Goal: Transaction & Acquisition: Purchase product/service

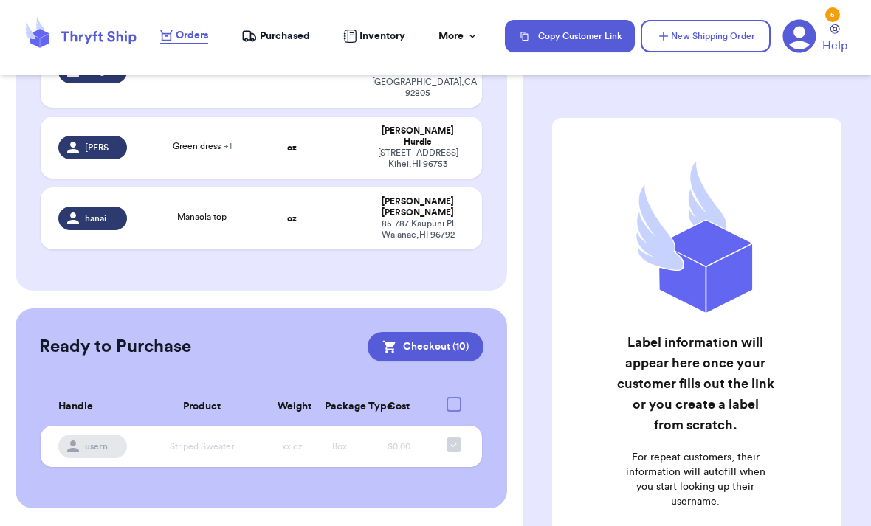
scroll to position [726, 0]
click at [372, 99] on div "[STREET_ADDRESS]" at bounding box center [418, 82] width 92 height 33
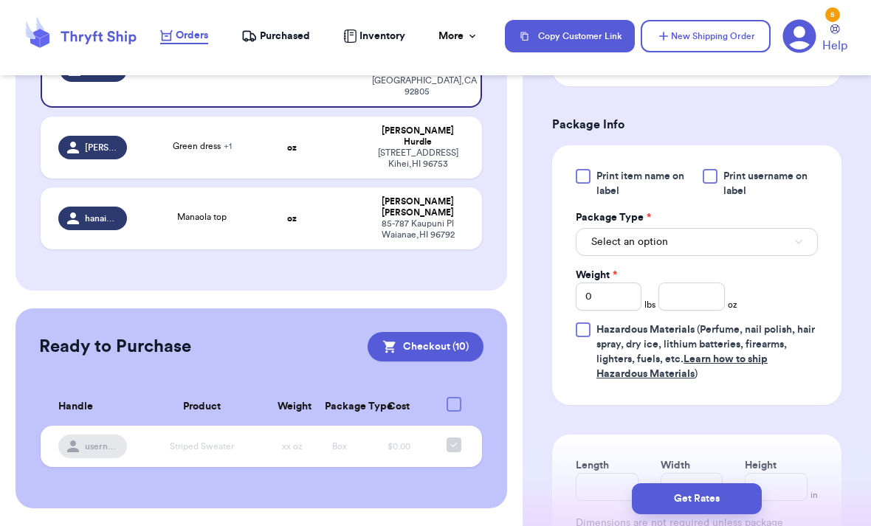
scroll to position [689, 0]
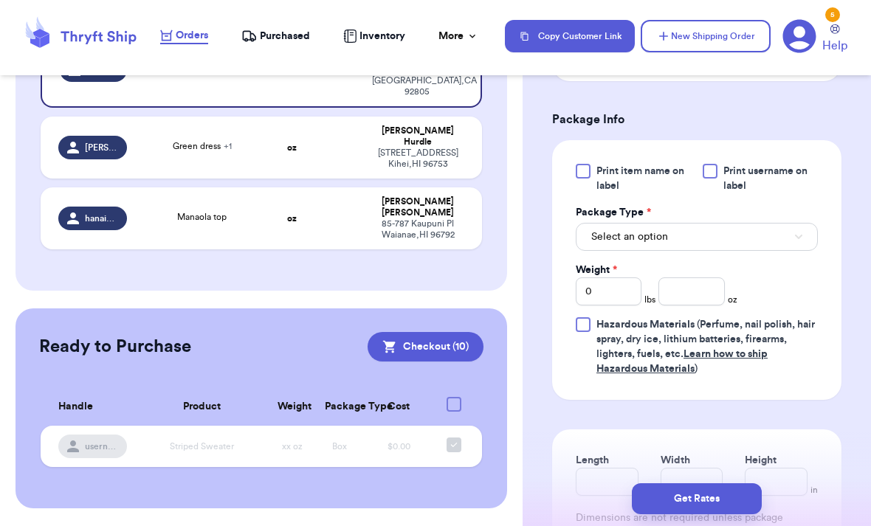
click at [693, 246] on button "Select an option" at bounding box center [697, 237] width 242 height 28
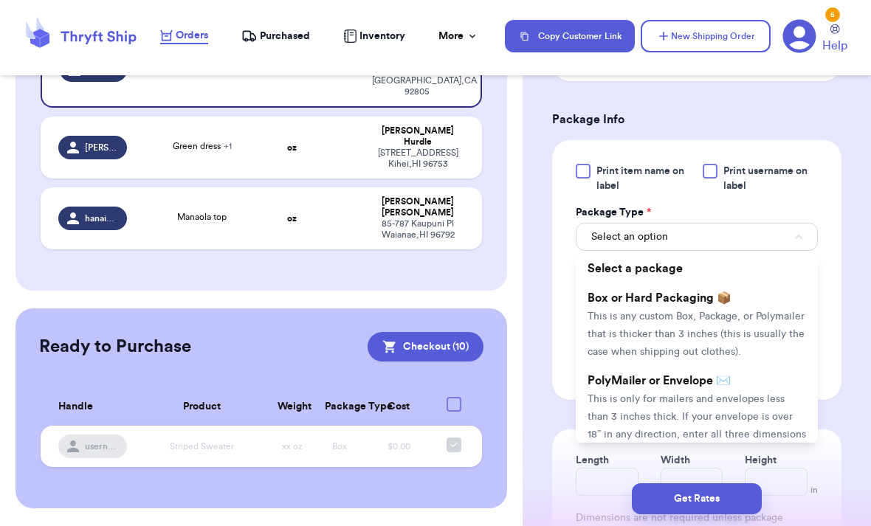
click at [718, 400] on span "This is only for mailers and envelopes less than 3 inches thick. If your envelo…" at bounding box center [697, 425] width 219 height 63
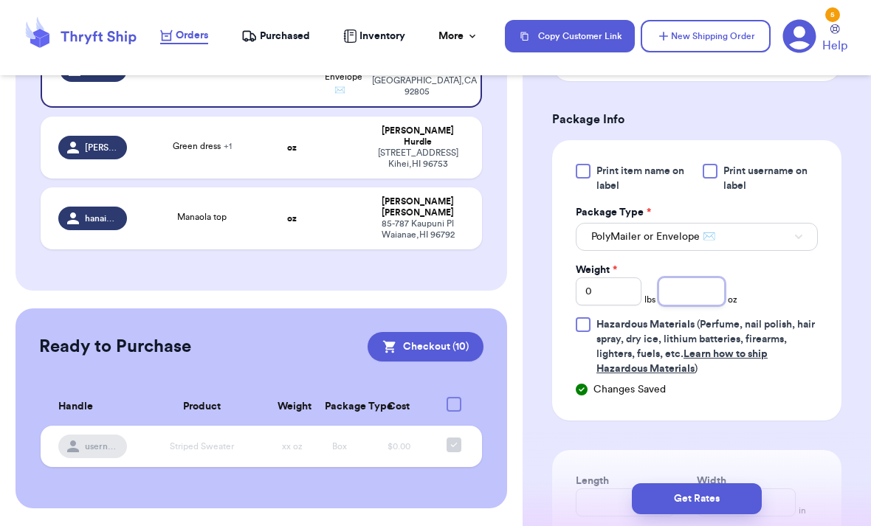
click at [688, 298] on input "number" at bounding box center [692, 292] width 66 height 28
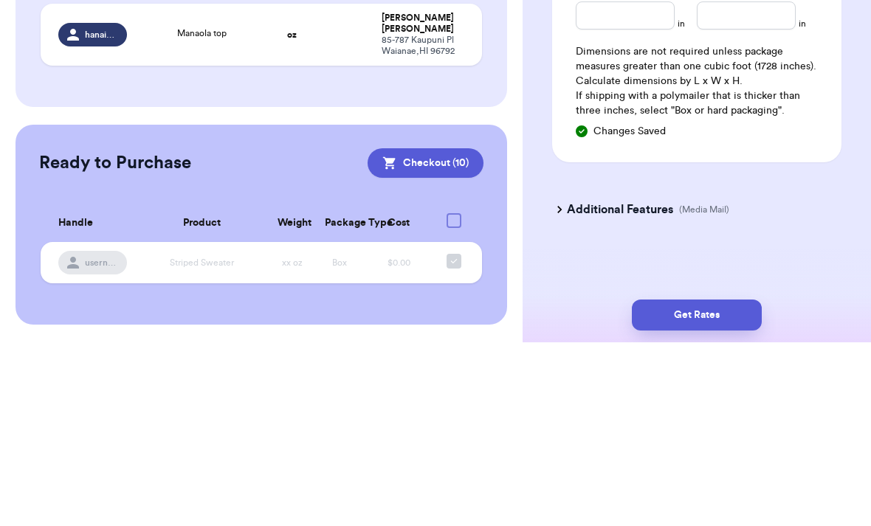
scroll to position [992, 0]
type input "10"
click at [627, 185] on input "Length" at bounding box center [625, 199] width 99 height 28
type input "10"
click at [755, 185] on input "Width *" at bounding box center [746, 199] width 99 height 28
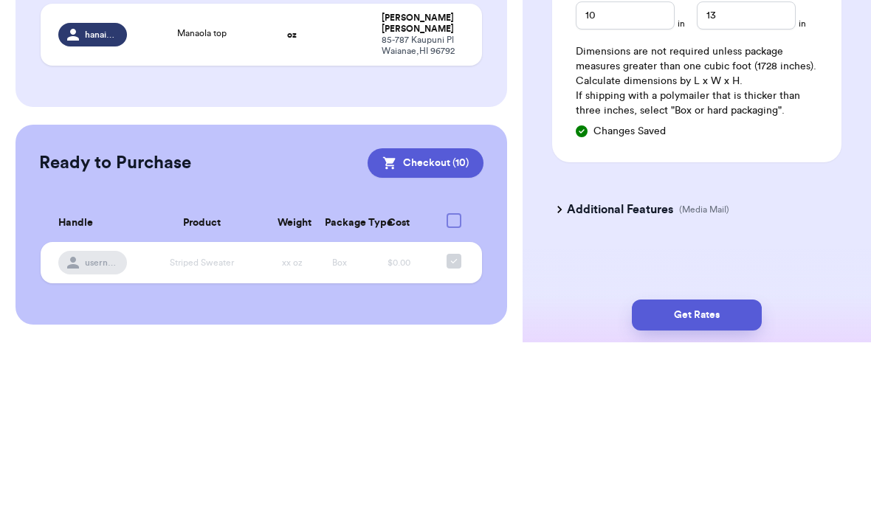
scroll to position [47, 0]
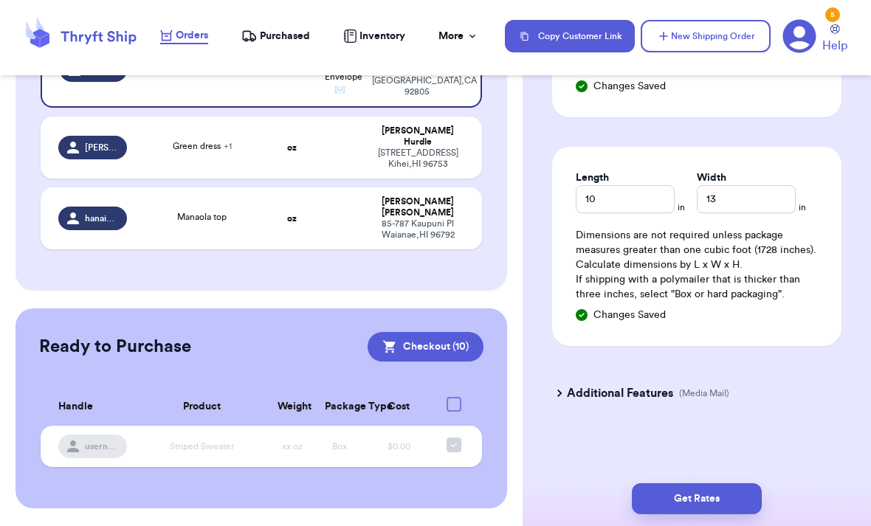
type input "13"
click at [731, 484] on button "Get Rates" at bounding box center [697, 499] width 130 height 31
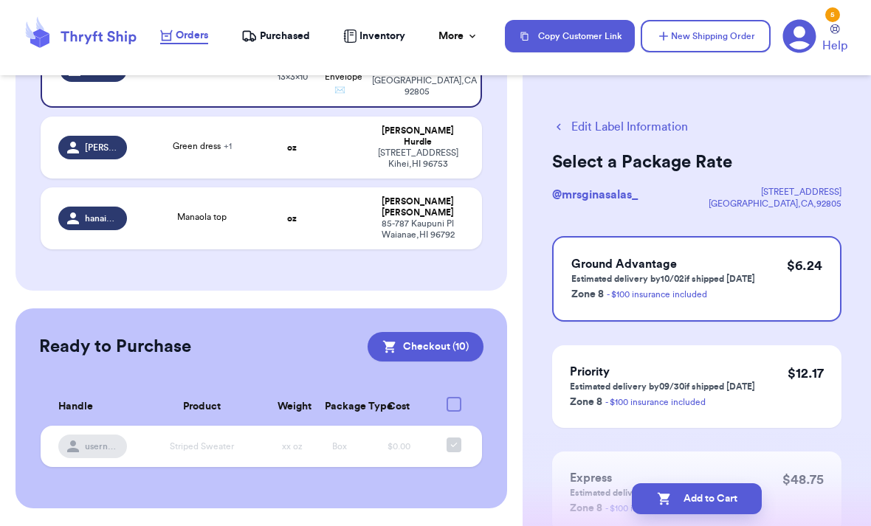
click at [727, 484] on button "Add to Cart" at bounding box center [697, 499] width 130 height 31
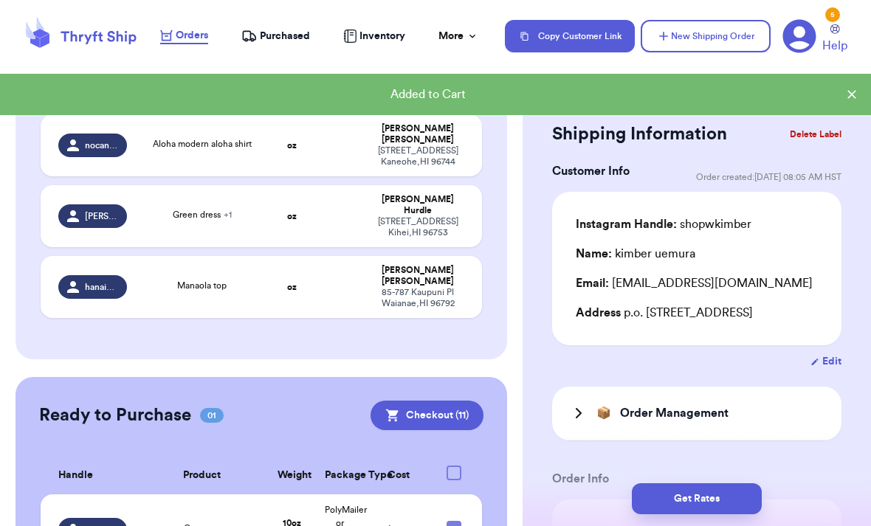
scroll to position [522, 0]
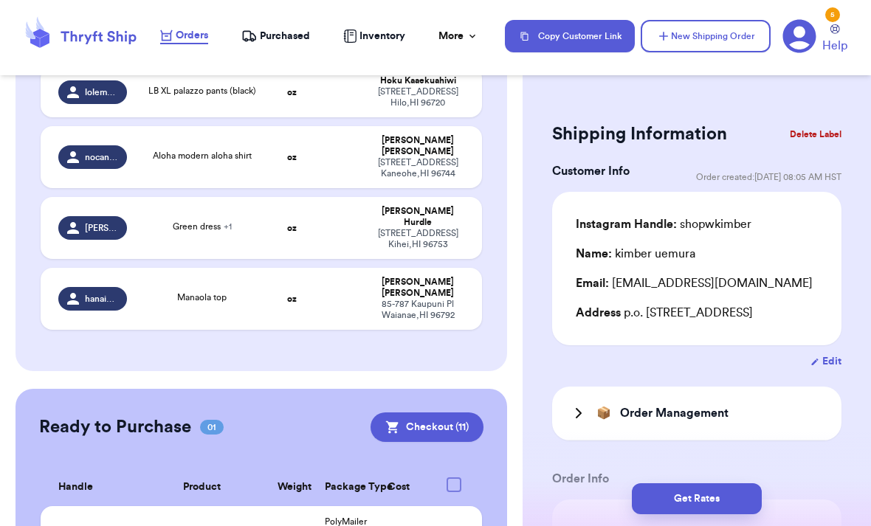
click at [363, 117] on td "[PERSON_NAME] [STREET_ADDRESS]" at bounding box center [422, 91] width 119 height 51
type input "LB XL palazzo pants (black)"
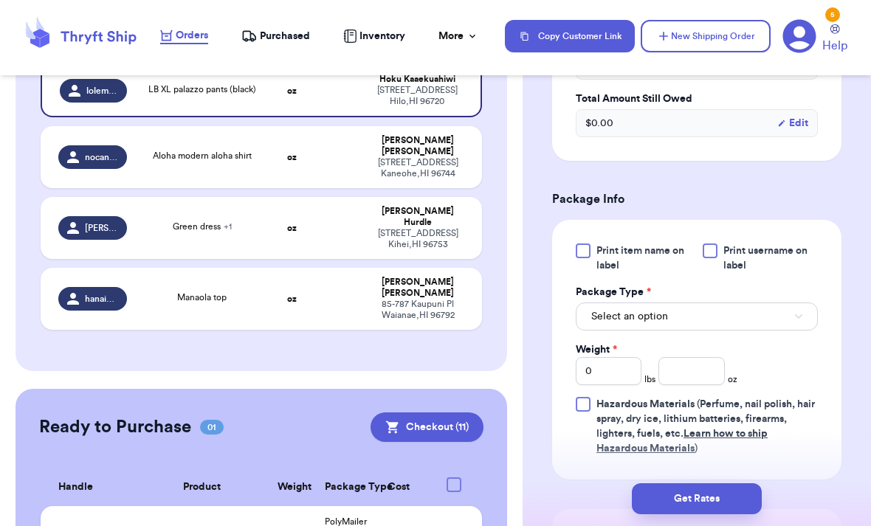
scroll to position [591, 0]
click at [677, 314] on button "Select an option" at bounding box center [697, 317] width 242 height 28
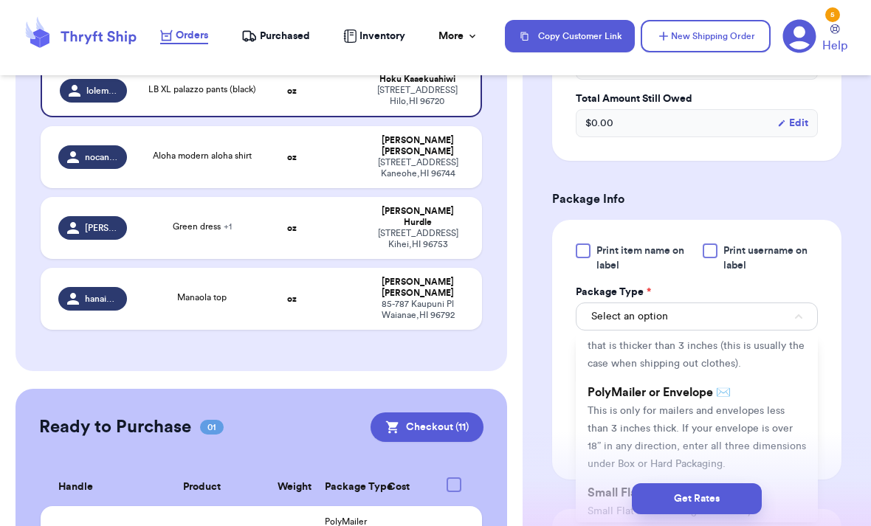
scroll to position [79, 0]
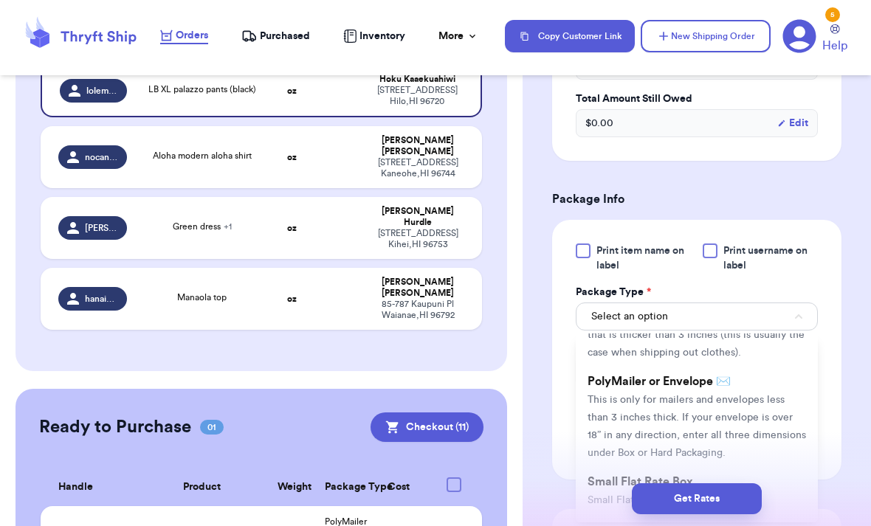
click at [695, 402] on span "This is only for mailers and envelopes less than 3 inches thick. If your envelo…" at bounding box center [697, 426] width 219 height 63
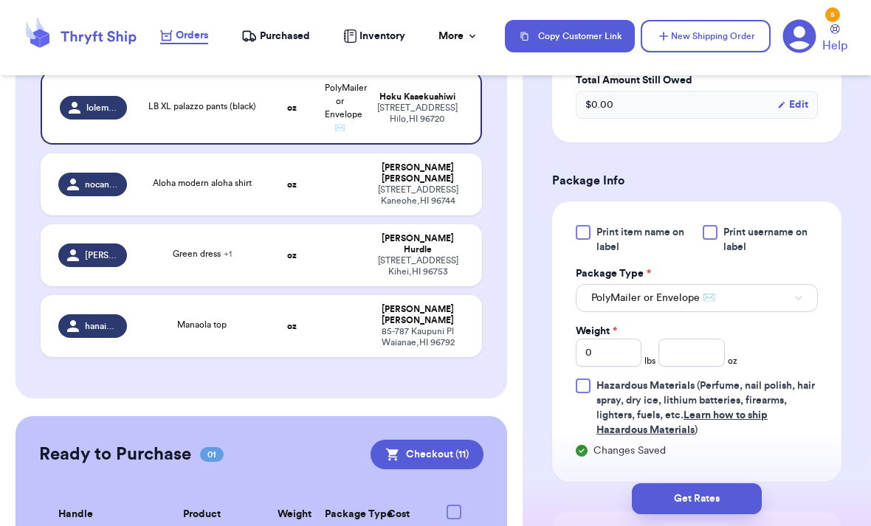
scroll to position [674, 0]
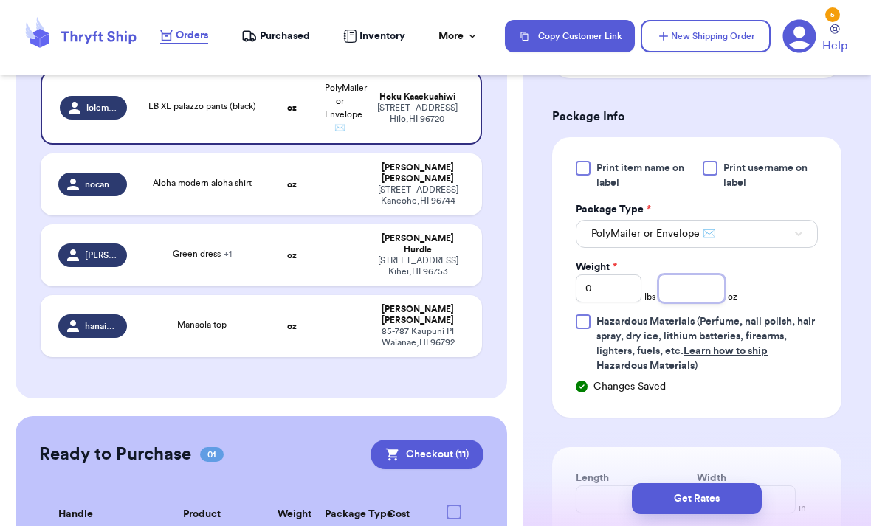
click at [692, 292] on input "number" at bounding box center [692, 289] width 66 height 28
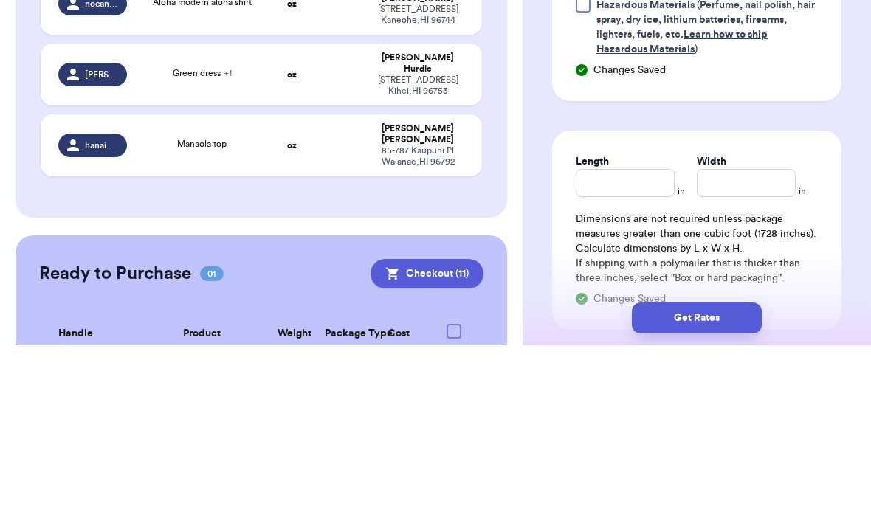
scroll to position [891, 0]
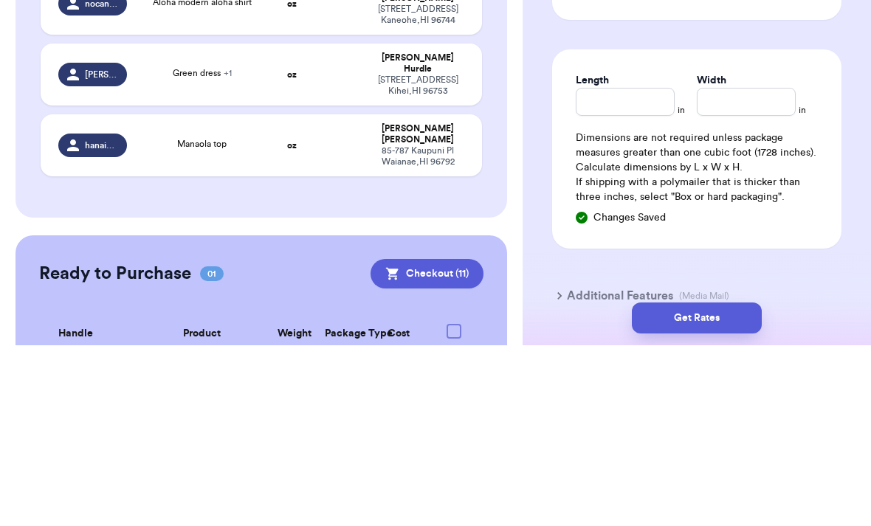
type input "10"
click at [631, 269] on input "Length" at bounding box center [625, 283] width 99 height 28
type input "8"
click at [746, 269] on input "Width *" at bounding box center [746, 283] width 99 height 28
type input "1"
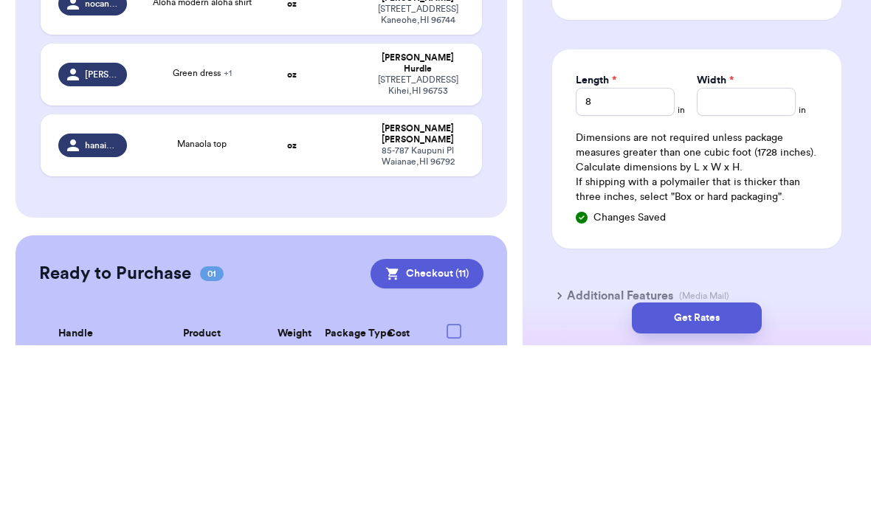
click at [616, 269] on input "8" at bounding box center [625, 283] width 99 height 28
type input "1"
type input "10"
click at [701, 269] on input "Width *" at bounding box center [746, 283] width 99 height 28
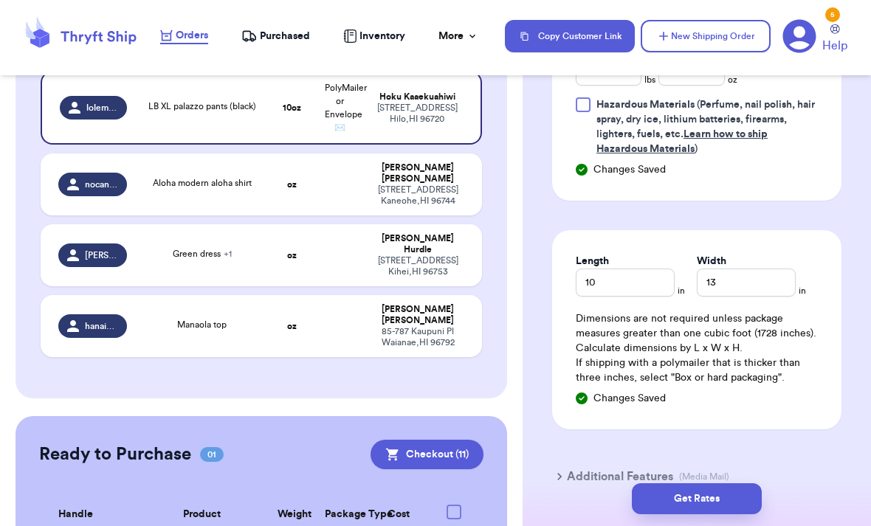
type input "13"
click at [700, 484] on button "Get Rates" at bounding box center [697, 499] width 130 height 31
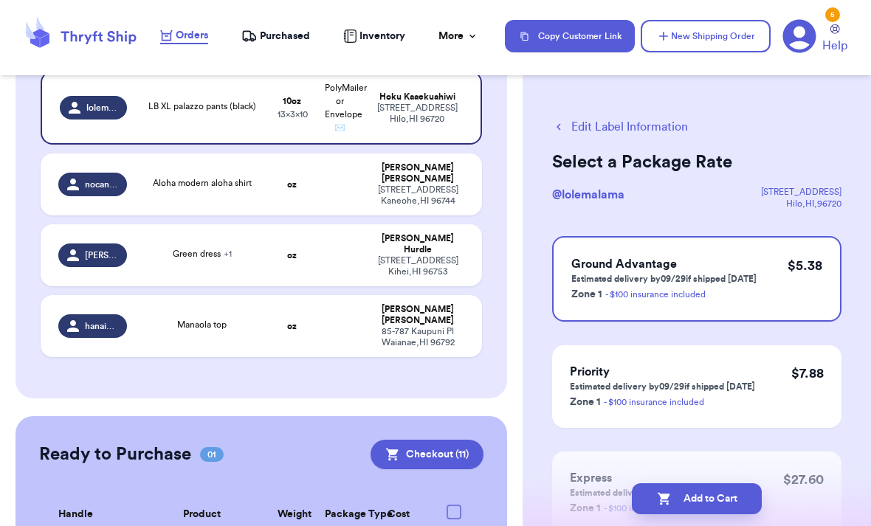
click at [691, 484] on button "Add to Cart" at bounding box center [697, 499] width 130 height 31
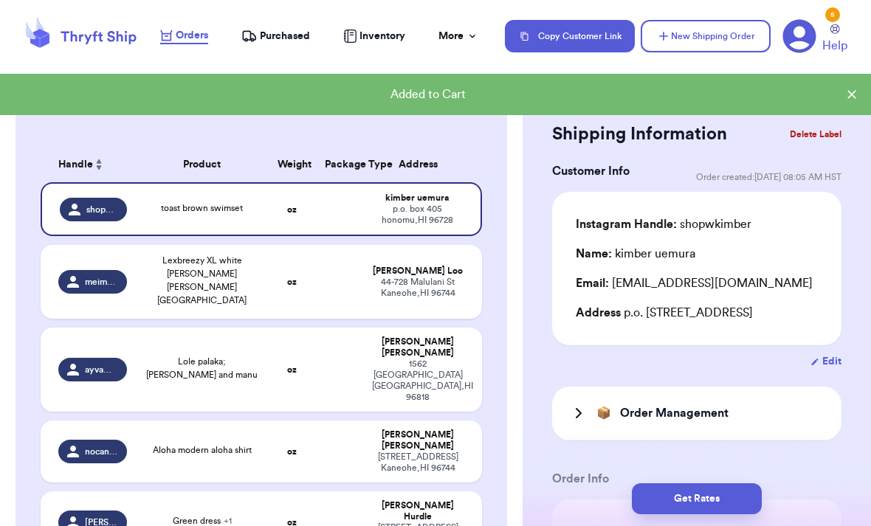
scroll to position [162, 0]
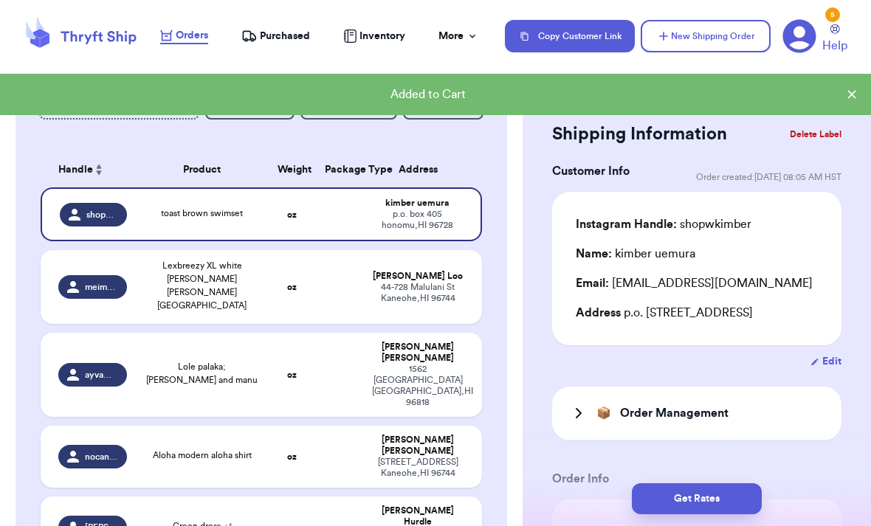
click at [425, 364] on div "[STREET_ADDRESS]" at bounding box center [418, 386] width 92 height 44
type input "Lole palaka;[PERSON_NAME] and manu"
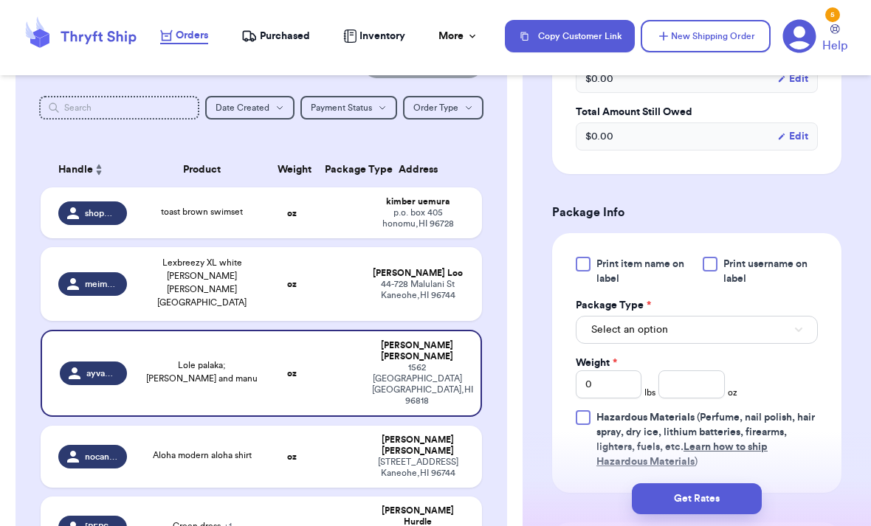
scroll to position [608, 0]
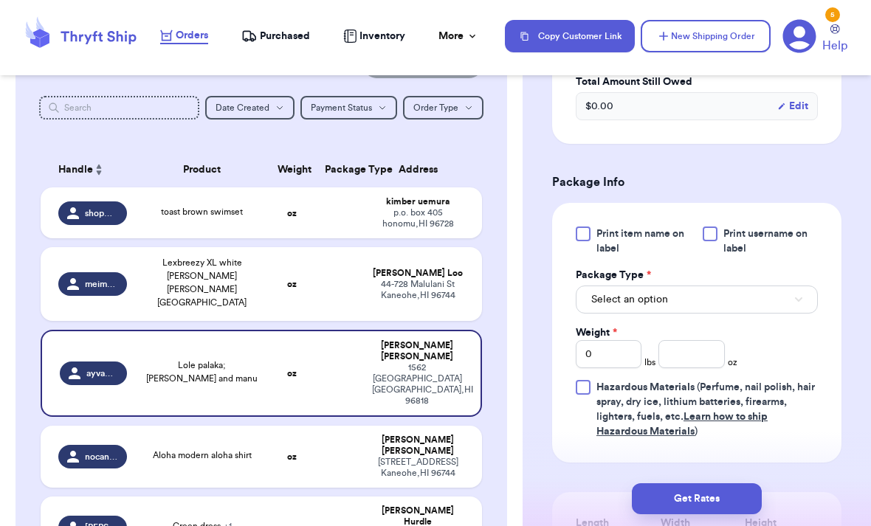
click at [723, 314] on button "Select an option" at bounding box center [697, 300] width 242 height 28
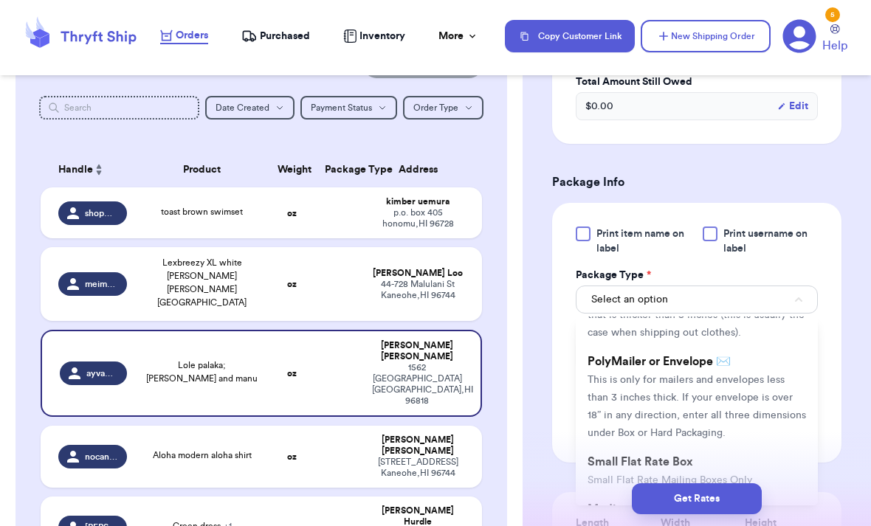
scroll to position [86, 0]
click at [731, 391] on span "This is only for mailers and envelopes less than 3 inches thick. If your envelo…" at bounding box center [697, 402] width 219 height 63
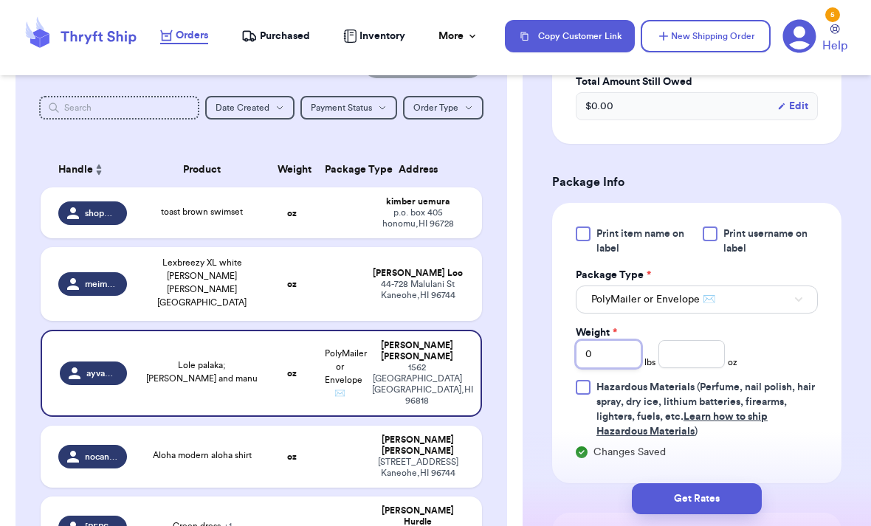
click at [609, 368] on input "0" at bounding box center [609, 354] width 66 height 28
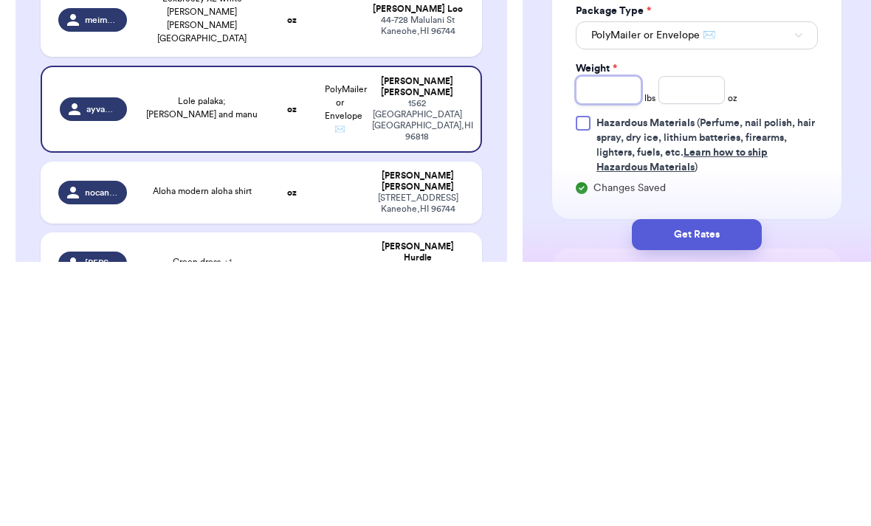
type input "1"
click at [698, 340] on input "number" at bounding box center [692, 354] width 66 height 28
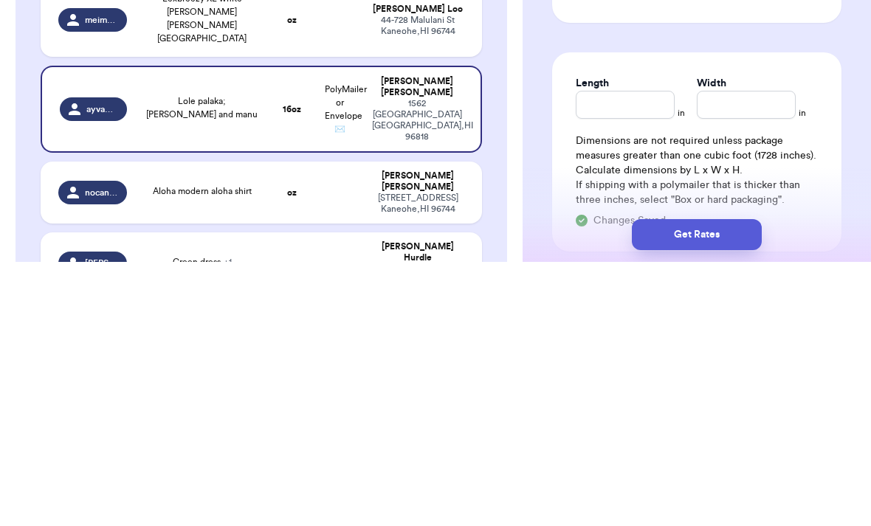
scroll to position [805, 0]
type input "0"
click at [640, 355] on input "Length" at bounding box center [625, 369] width 99 height 28
type input "15"
click at [734, 355] on input "Width *" at bounding box center [746, 369] width 99 height 28
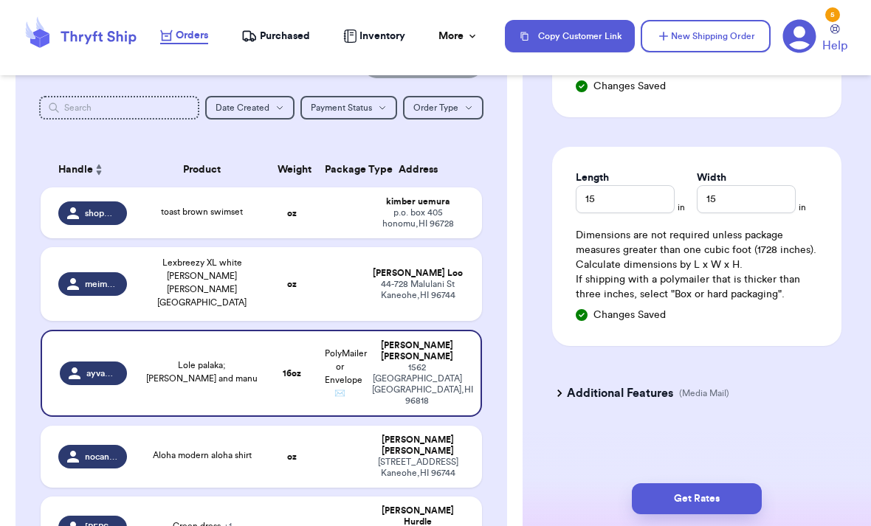
scroll to position [992, 0]
type input "15"
click at [739, 484] on button "Get Rates" at bounding box center [697, 499] width 130 height 31
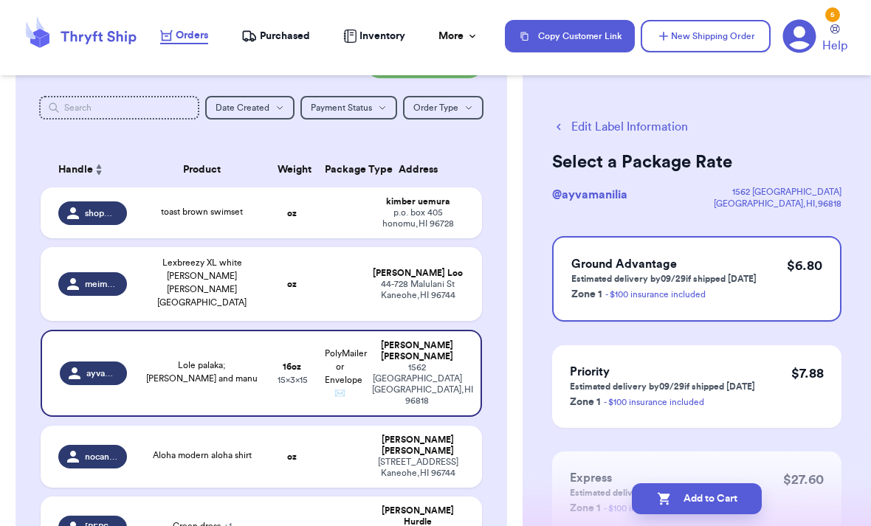
click at [735, 484] on button "Add to Cart" at bounding box center [697, 499] width 130 height 31
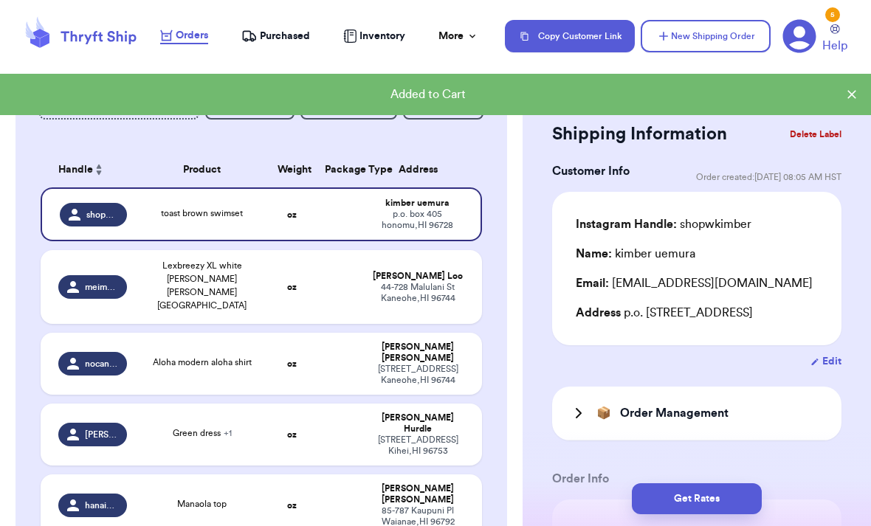
click at [272, 250] on td "oz" at bounding box center [292, 287] width 47 height 74
type input "Lexbreezy XL white [PERSON_NAME] [PERSON_NAME][GEOGRAPHIC_DATA]"
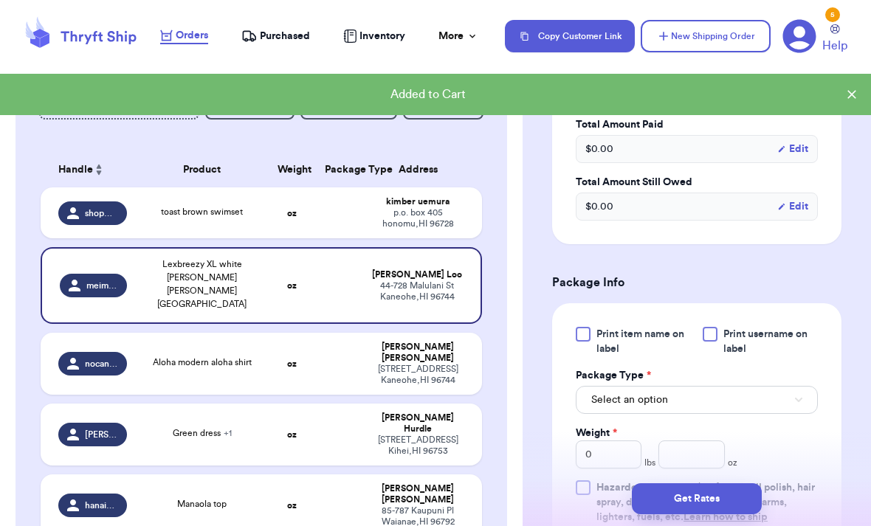
scroll to position [582, 0]
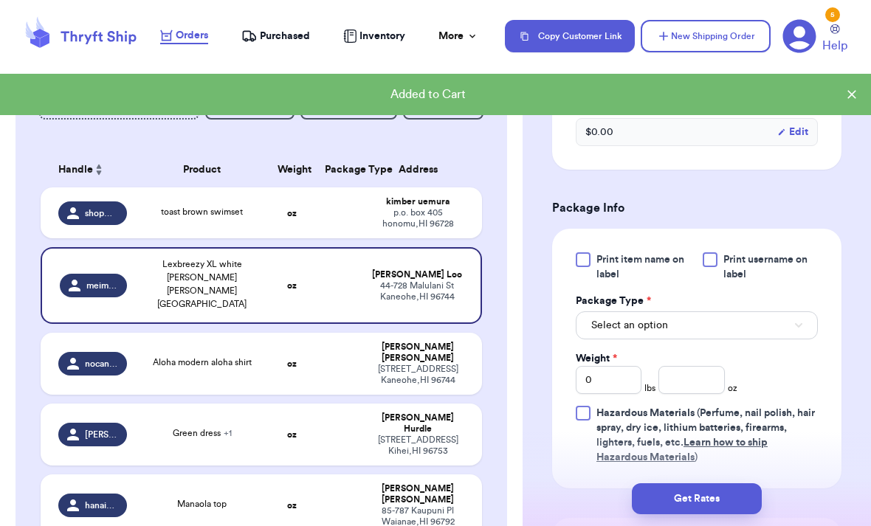
click at [712, 340] on button "Select an option" at bounding box center [697, 326] width 242 height 28
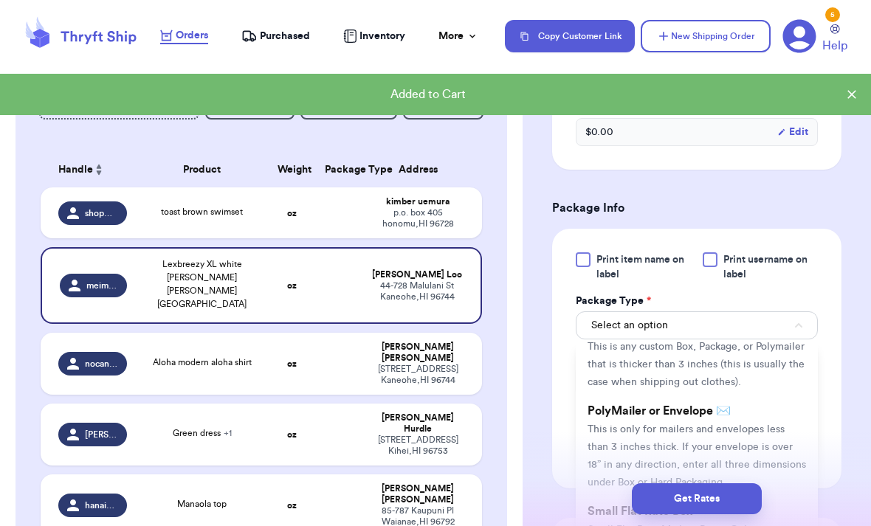
scroll to position [68, 0]
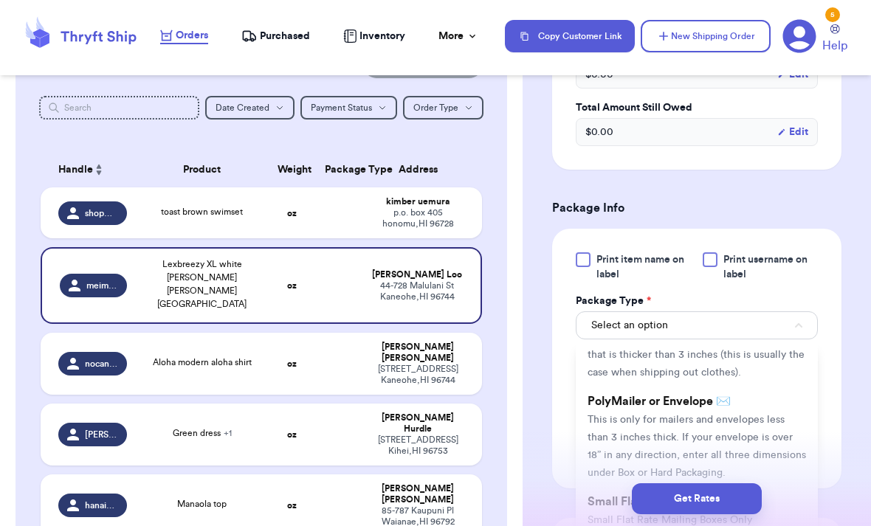
click at [731, 408] on span "PolyMailer or Envelope ✉️" at bounding box center [659, 402] width 143 height 12
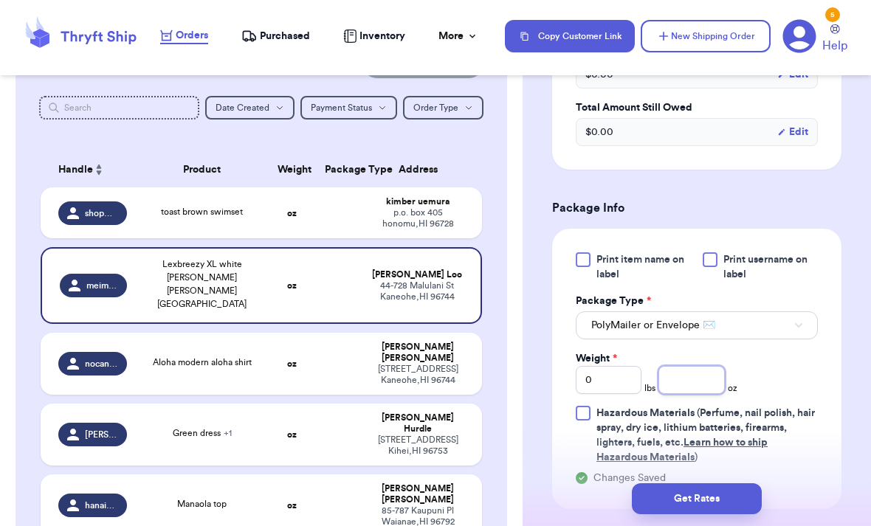
click at [715, 385] on input "number" at bounding box center [692, 380] width 66 height 28
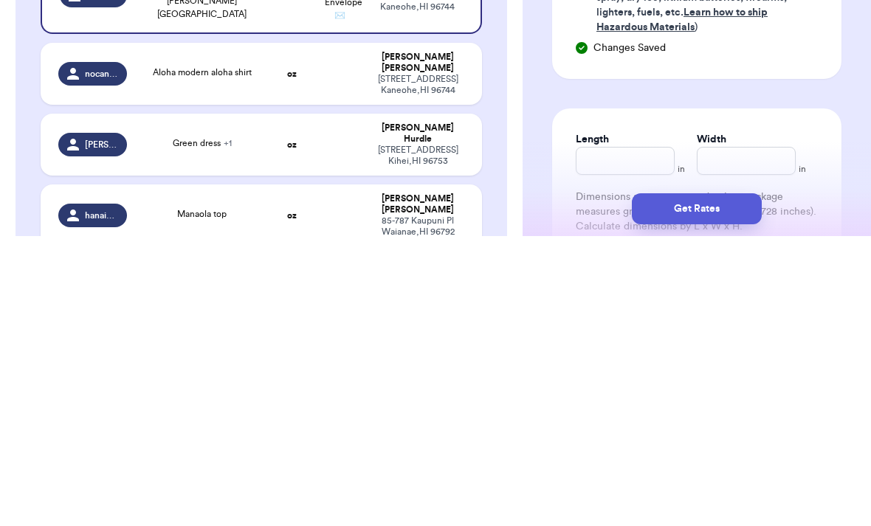
scroll to position [744, 0]
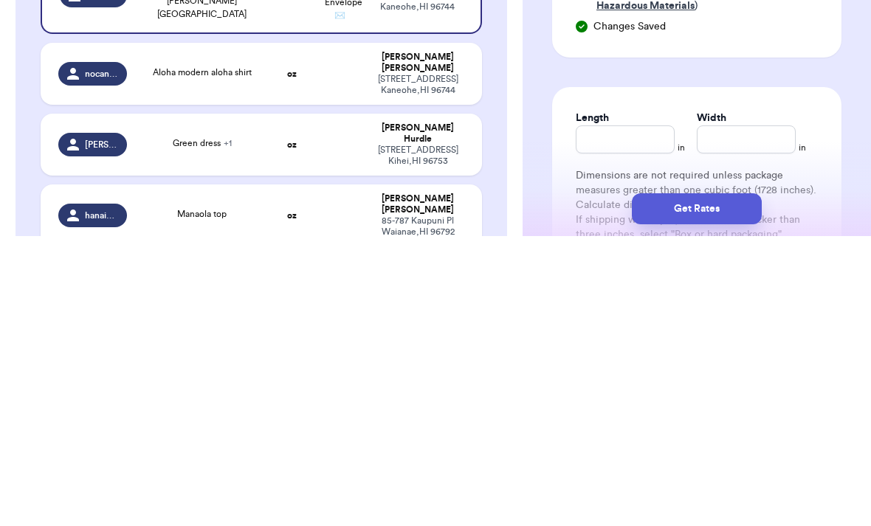
type input "10"
click at [631, 416] on input "Length" at bounding box center [625, 430] width 99 height 28
type input "10"
click at [750, 416] on input "Width *" at bounding box center [746, 430] width 99 height 28
type input "13"
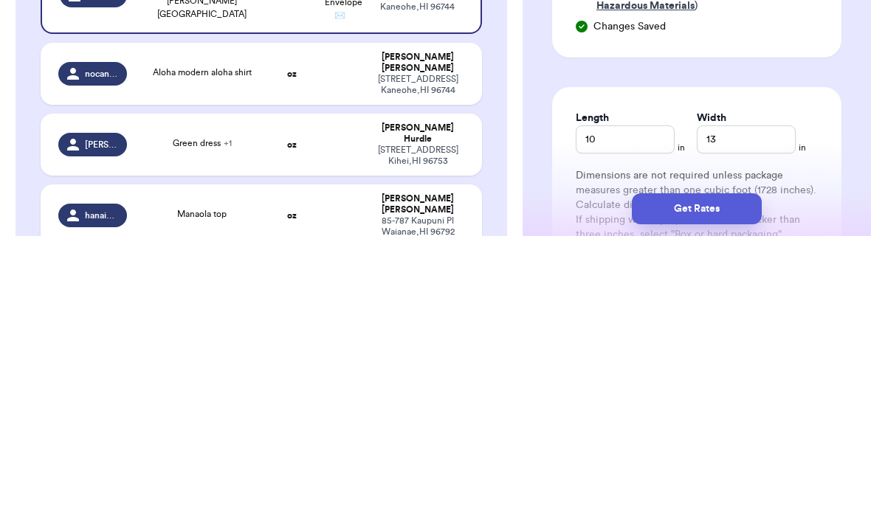
click at [725, 484] on button "Get Rates" at bounding box center [697, 499] width 130 height 31
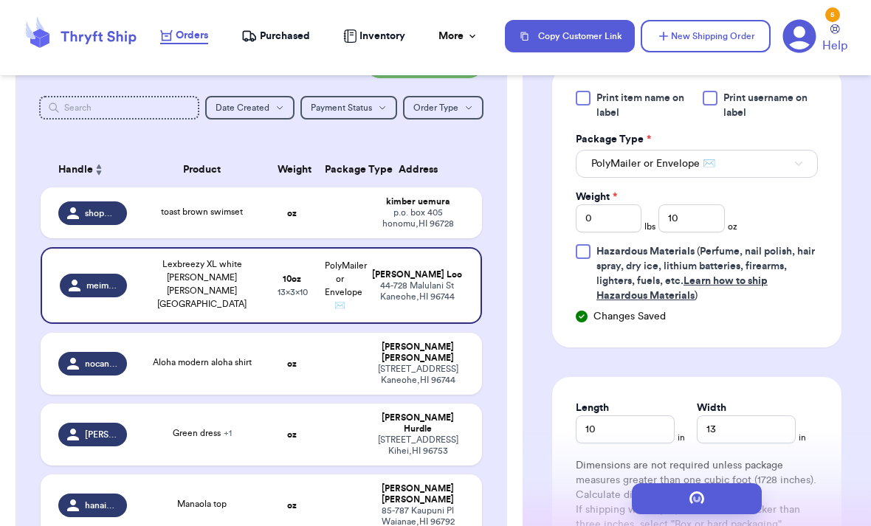
scroll to position [0, 0]
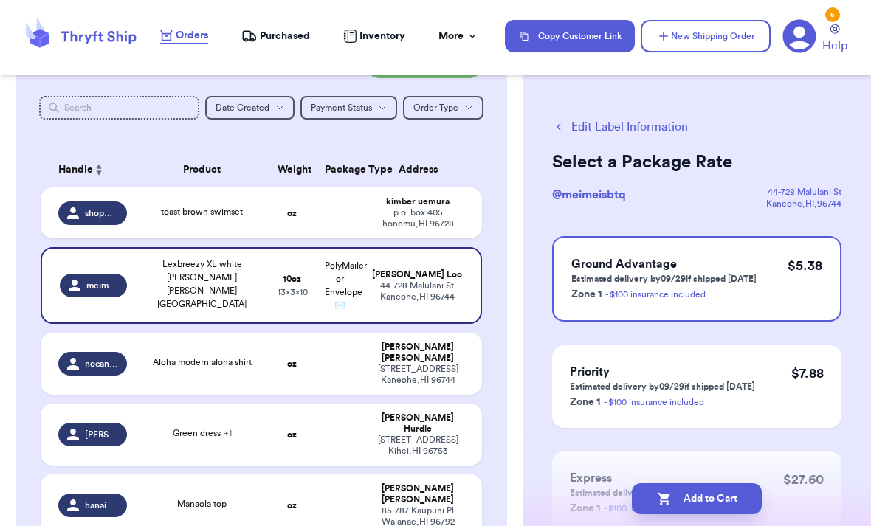
click at [712, 484] on button "Add to Cart" at bounding box center [697, 499] width 130 height 31
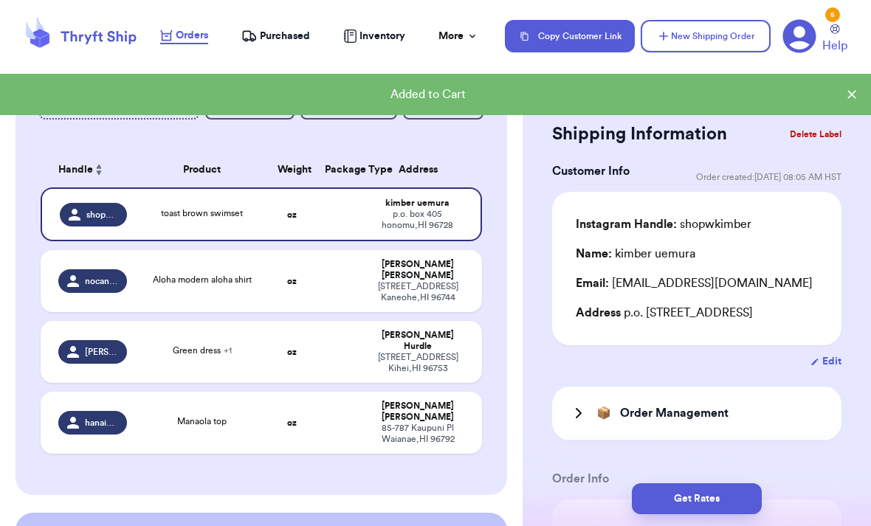
click at [247, 188] on td "toast brown swimset" at bounding box center [202, 215] width 133 height 54
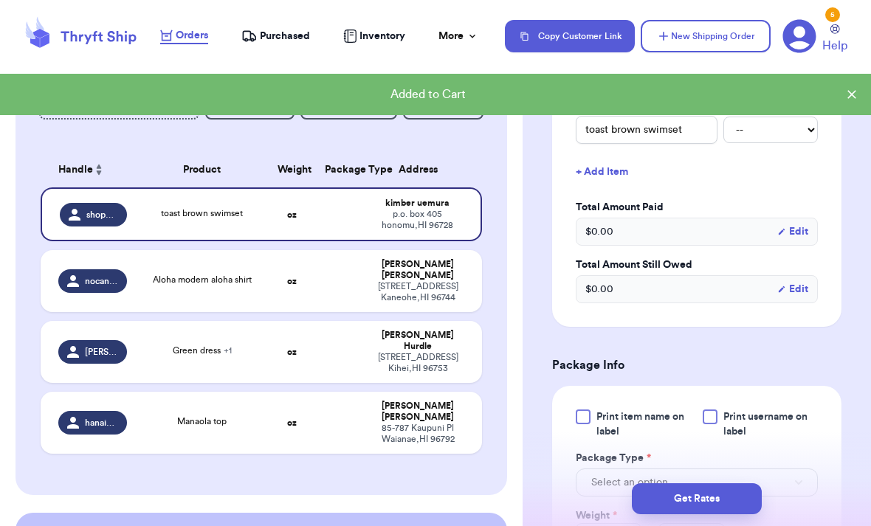
scroll to position [598, 0]
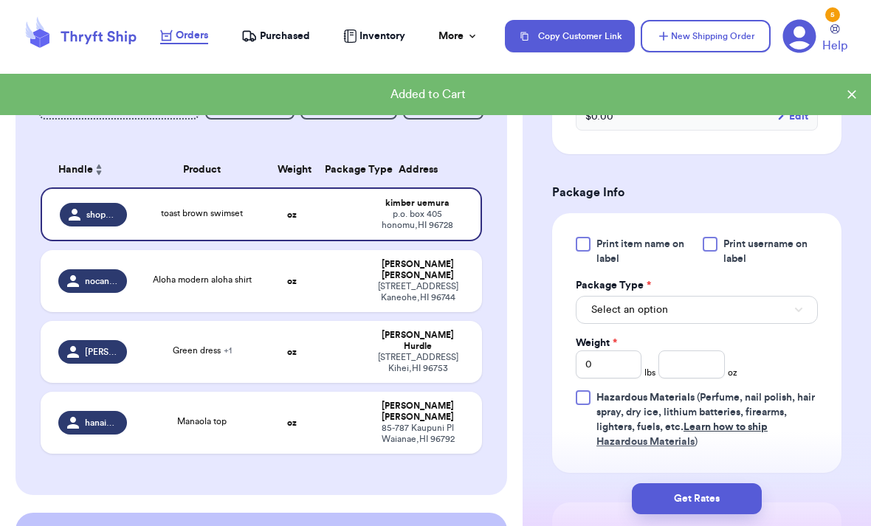
click at [706, 310] on button "Select an option" at bounding box center [697, 310] width 242 height 28
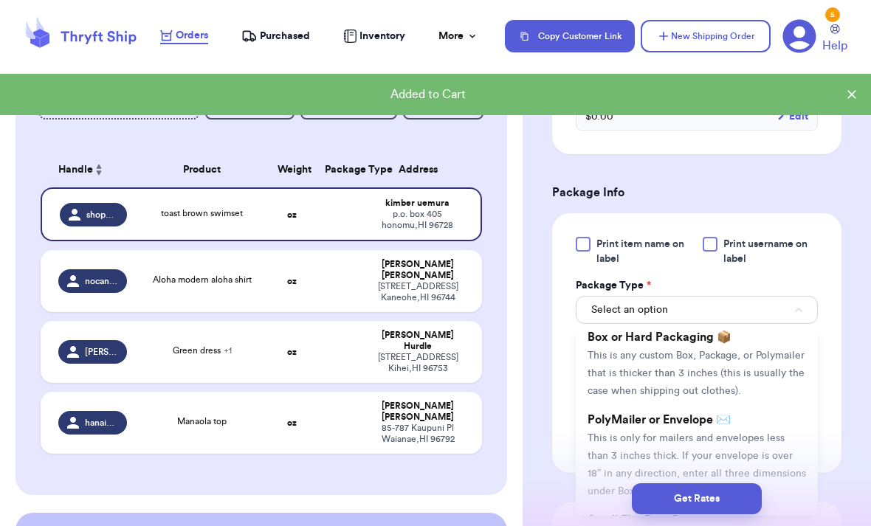
scroll to position [41, 0]
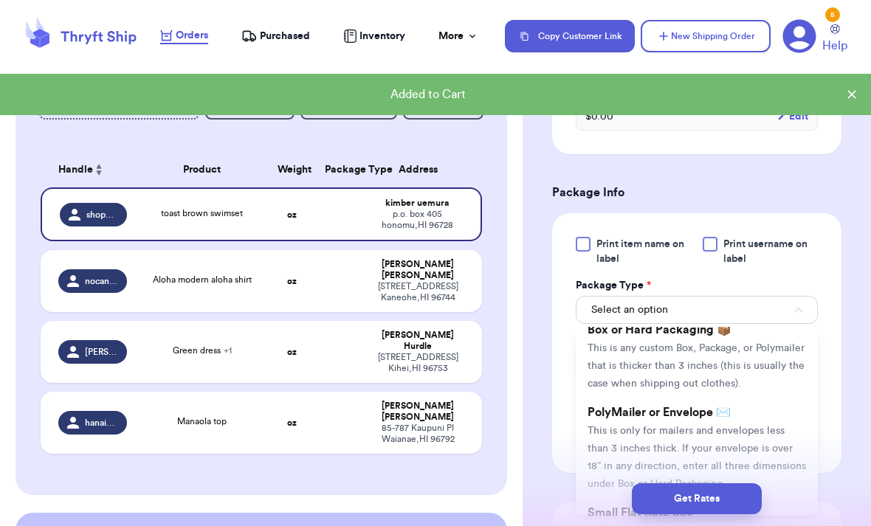
click at [729, 426] on span "This is only for mailers and envelopes less than 3 inches thick. If your envelo…" at bounding box center [697, 457] width 219 height 63
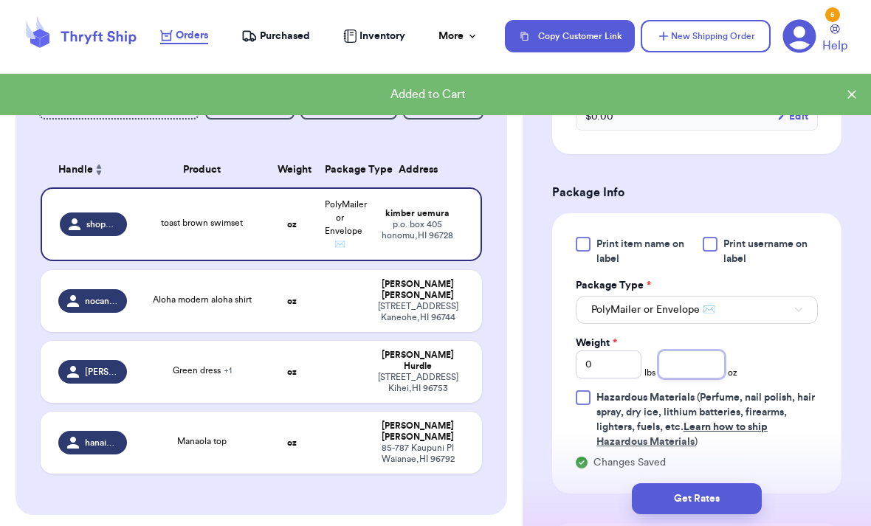
click at [702, 364] on input "number" at bounding box center [692, 365] width 66 height 28
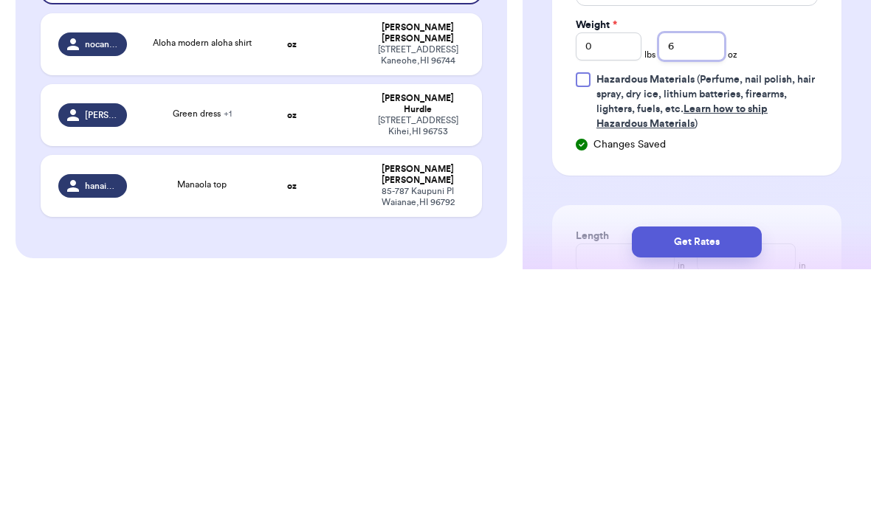
scroll to position [757, 0]
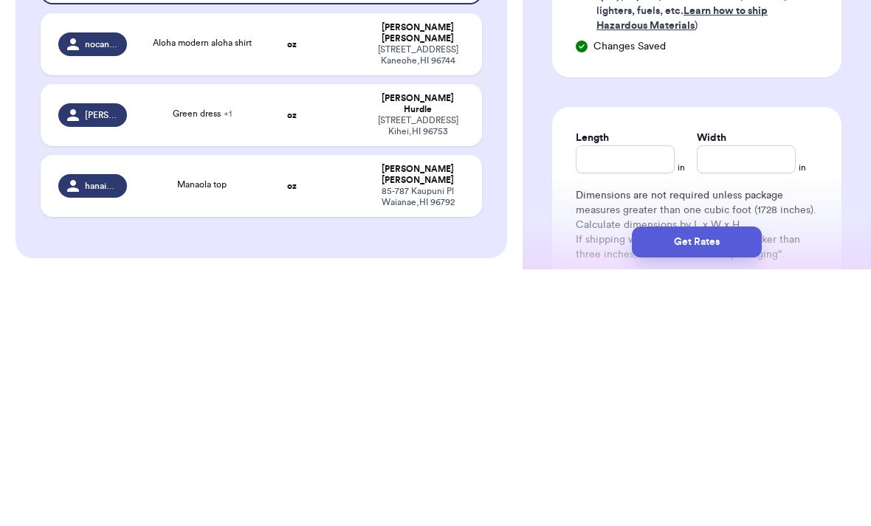
type input "6"
click at [630, 402] on input "Length" at bounding box center [625, 416] width 99 height 28
type input "9"
click at [726, 402] on input "Width" at bounding box center [746, 416] width 99 height 28
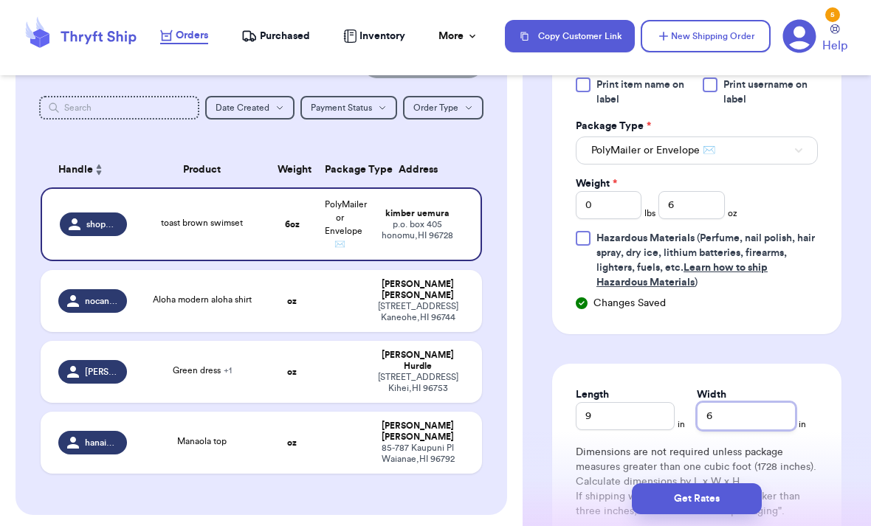
type input "6"
click at [727, 484] on button "Get Rates" at bounding box center [697, 499] width 130 height 31
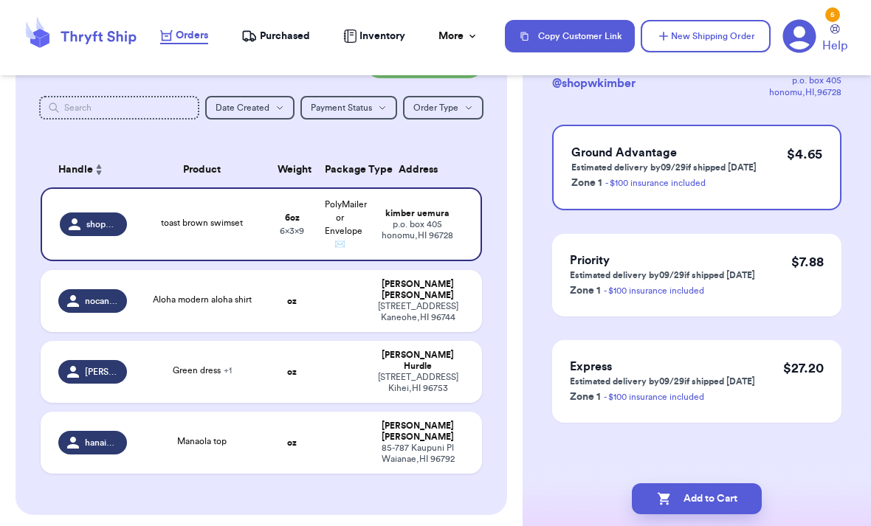
scroll to position [0, 0]
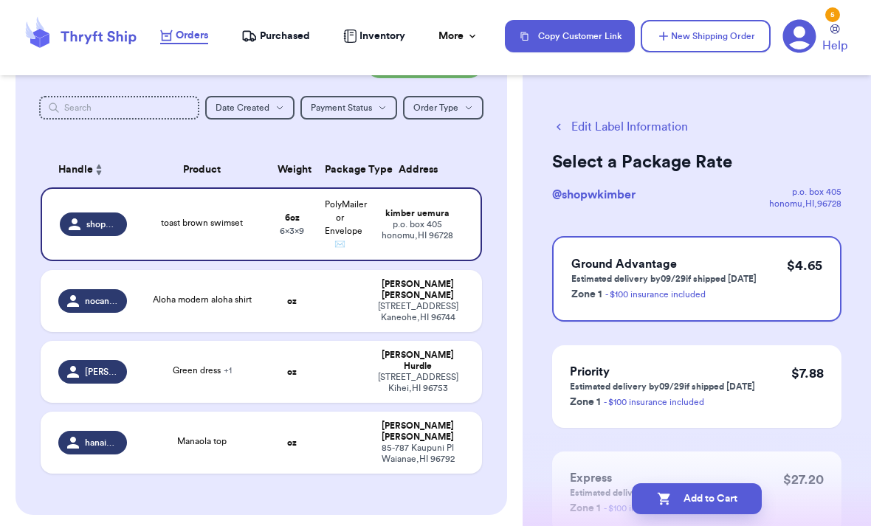
click at [723, 484] on button "Add to Cart" at bounding box center [697, 499] width 130 height 31
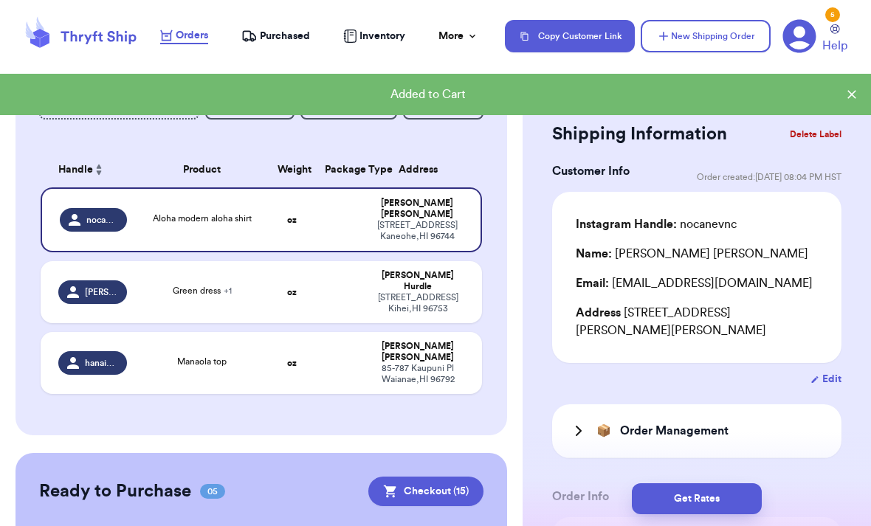
click at [721, 36] on button "New Shipping Order" at bounding box center [706, 36] width 130 height 32
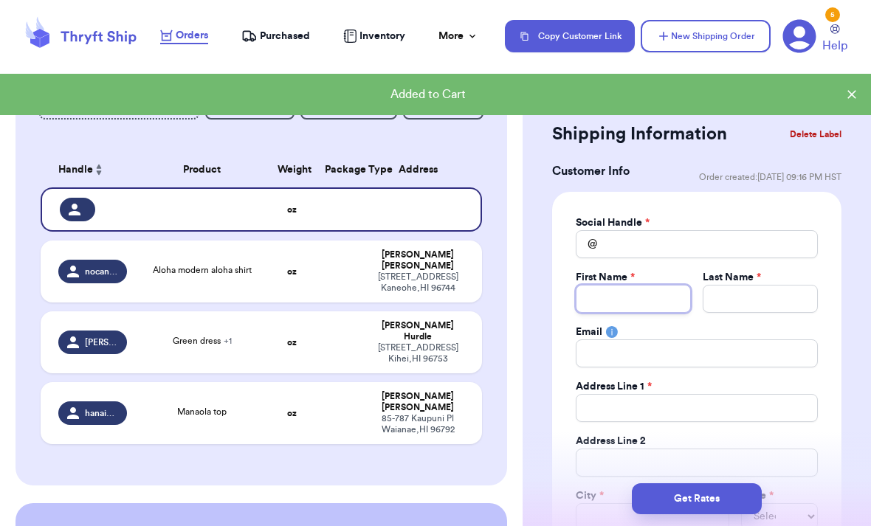
click at [664, 293] on input "Total Amount Paid" at bounding box center [633, 299] width 115 height 28
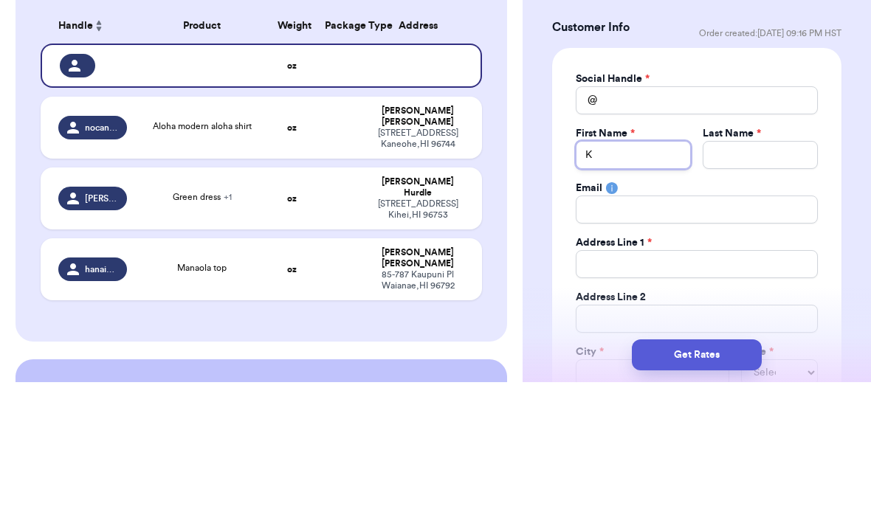
type input "Ka"
type input "Kau"
type input "Ka"
type input "K"
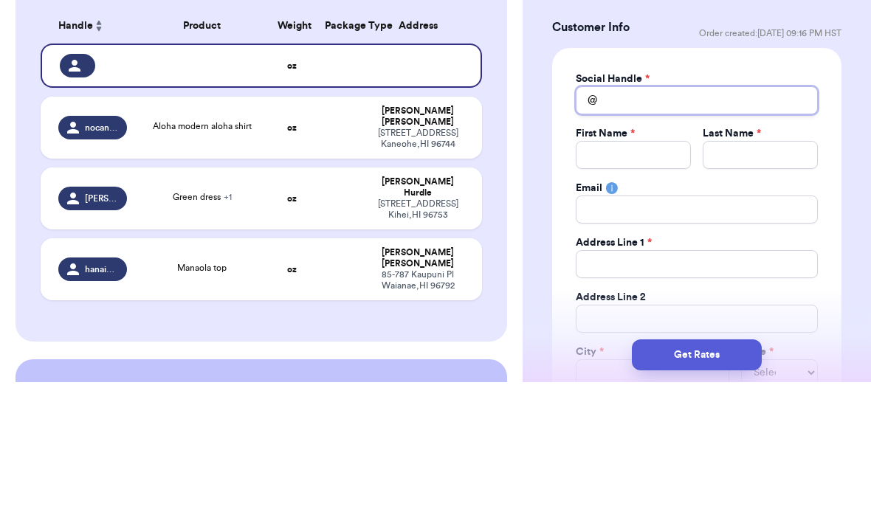
click at [722, 230] on input "Total Amount Paid" at bounding box center [697, 244] width 242 height 28
type input "K"
type input "Ka"
type input "Kau"
type input "Kaui"
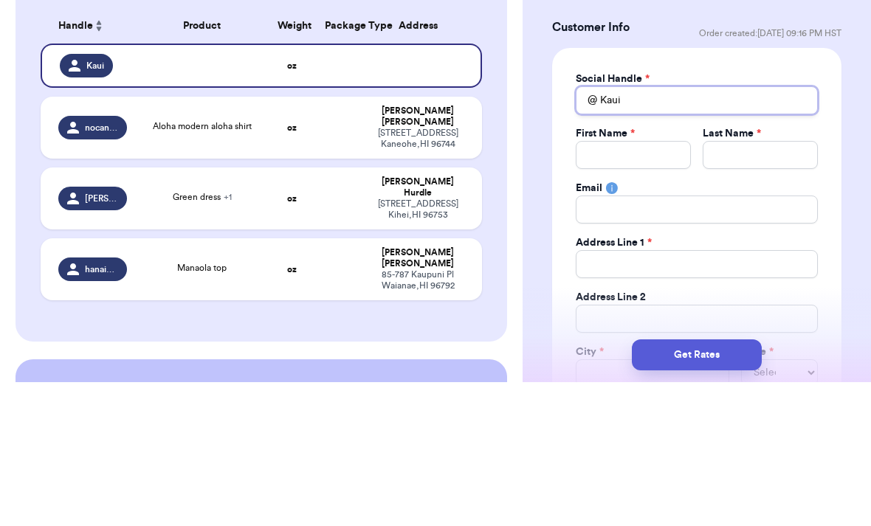
type input "Kau"
type input "Ka"
type input "K"
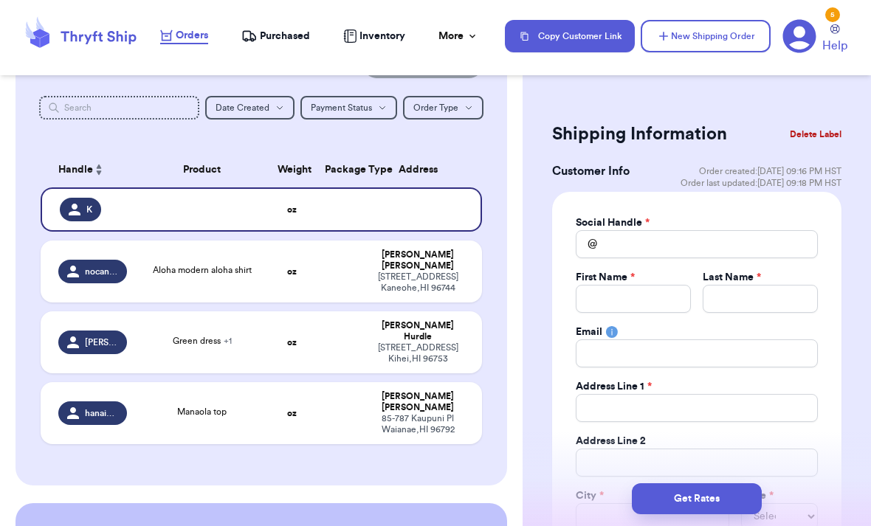
click at [804, 131] on button "Delete Label" at bounding box center [815, 134] width 63 height 32
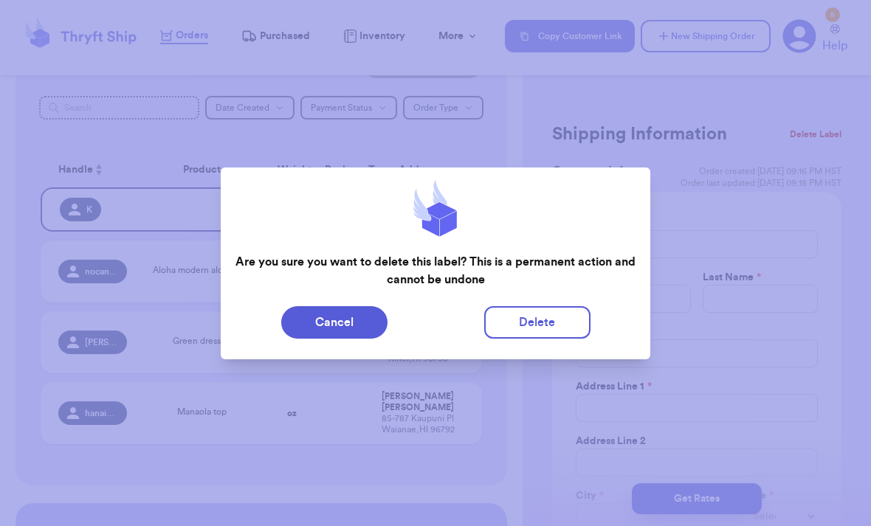
click at [530, 333] on button "Delete" at bounding box center [537, 322] width 106 height 32
type input "Aloha modern aloha shirt"
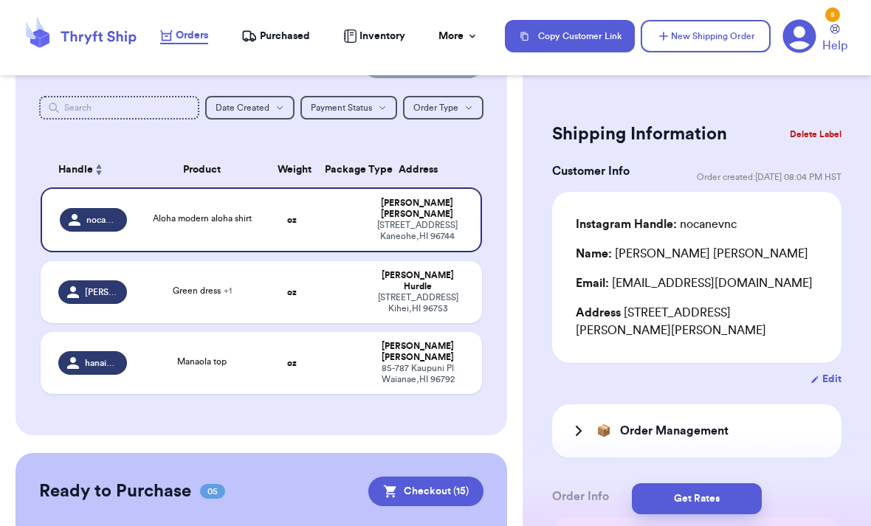
click at [705, 38] on button "New Shipping Order" at bounding box center [706, 36] width 130 height 32
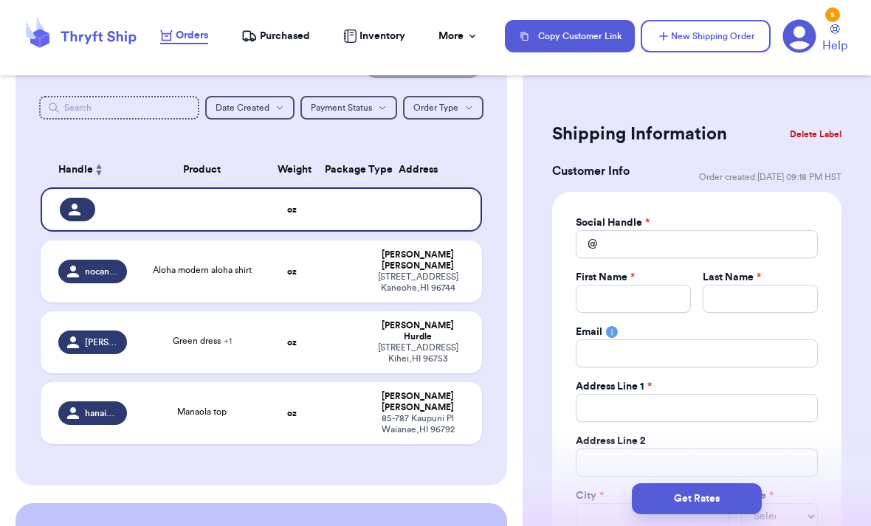
scroll to position [0, 0]
click at [636, 299] on input "Total Amount Paid" at bounding box center [633, 299] width 115 height 28
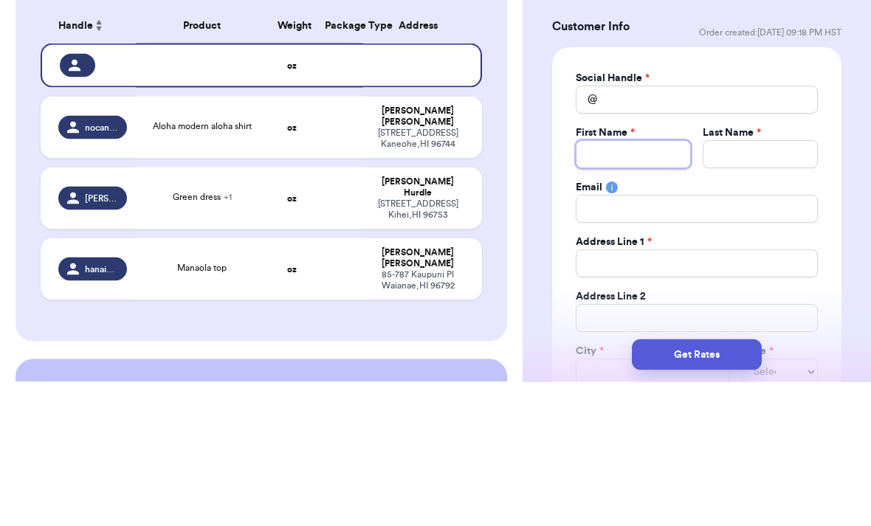
type input "K"
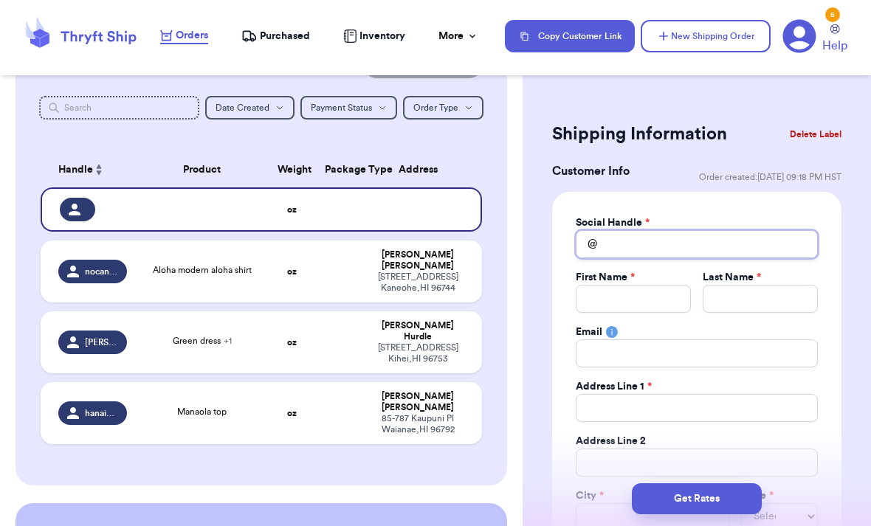
click at [709, 235] on input "Total Amount Paid" at bounding box center [697, 244] width 242 height 28
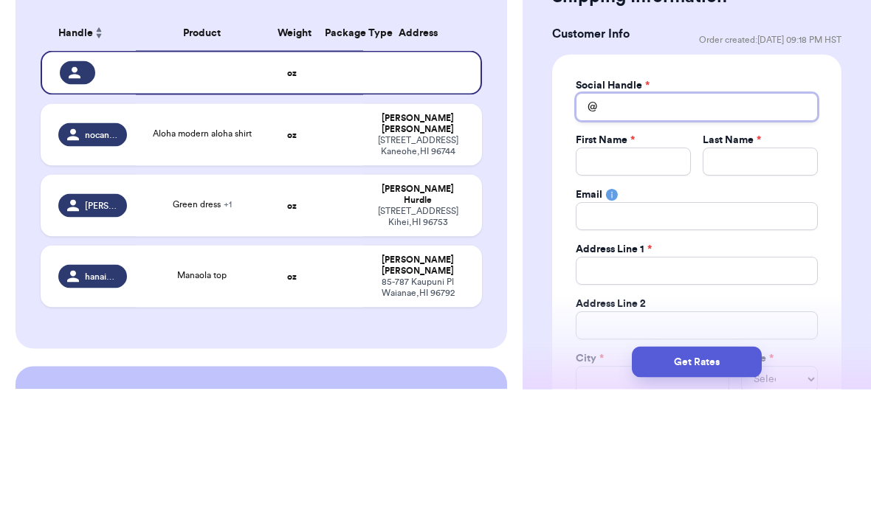
type input "K"
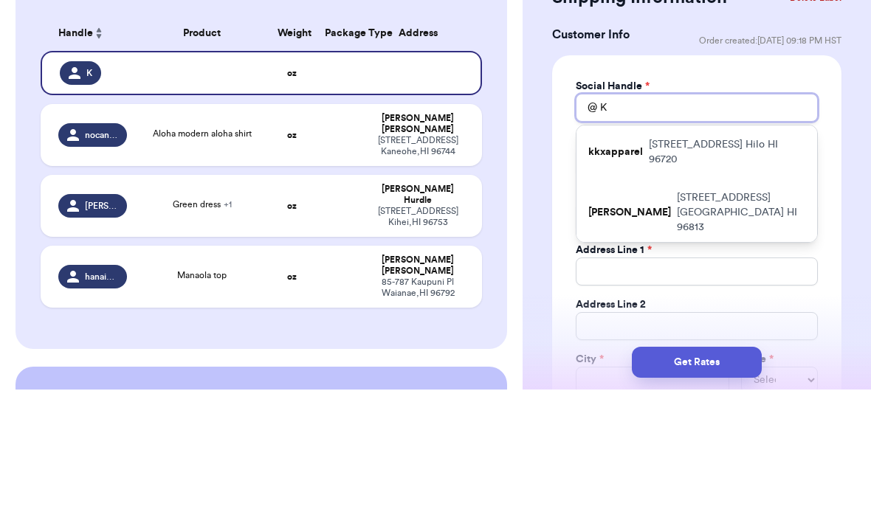
type input "Ka"
type input "Kau"
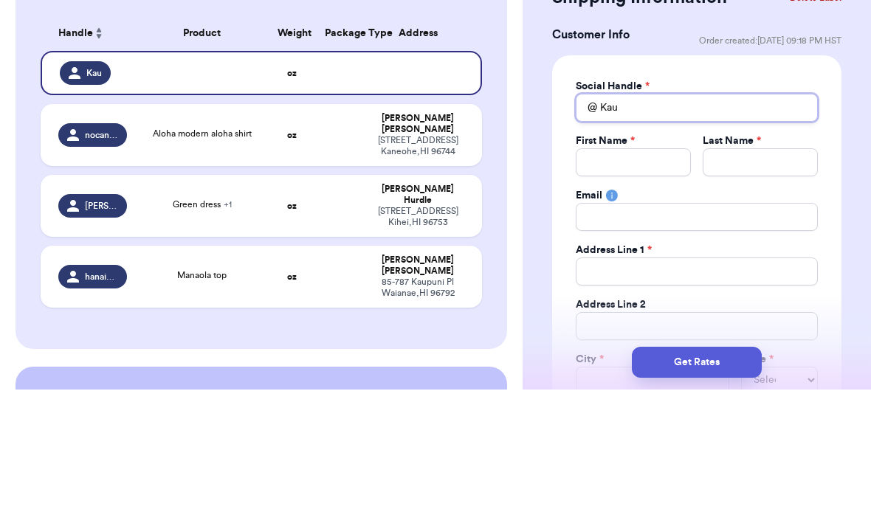
type input "Kaui"
type input "Kau"
type input "Ka"
type input "K"
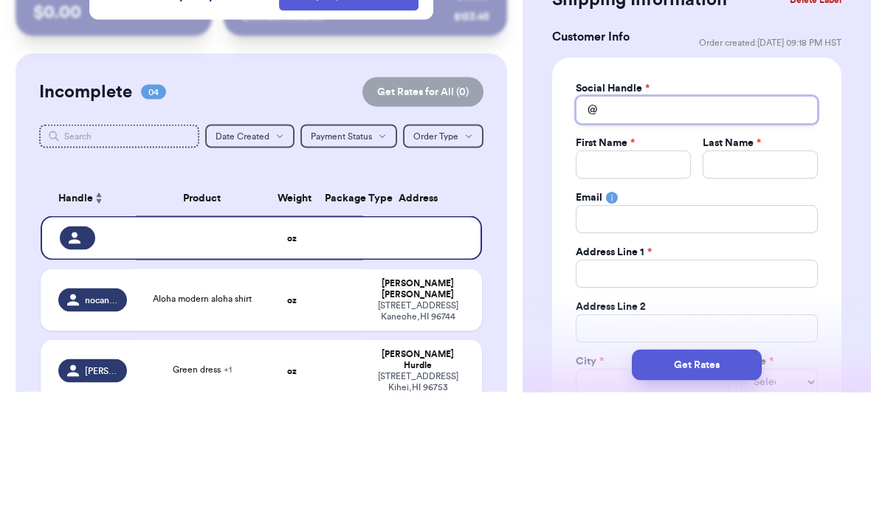
type input "S"
type input "Sh"
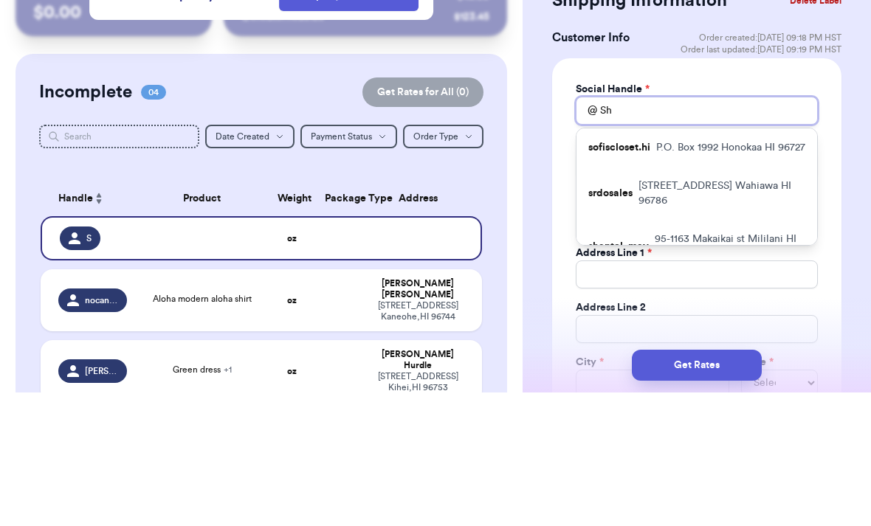
type input "Sho"
type input "Shop"
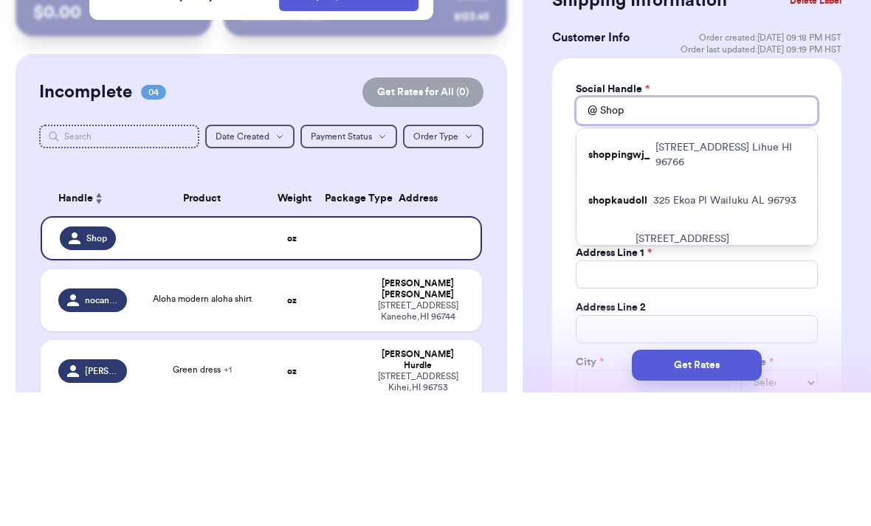
type input "Shopk"
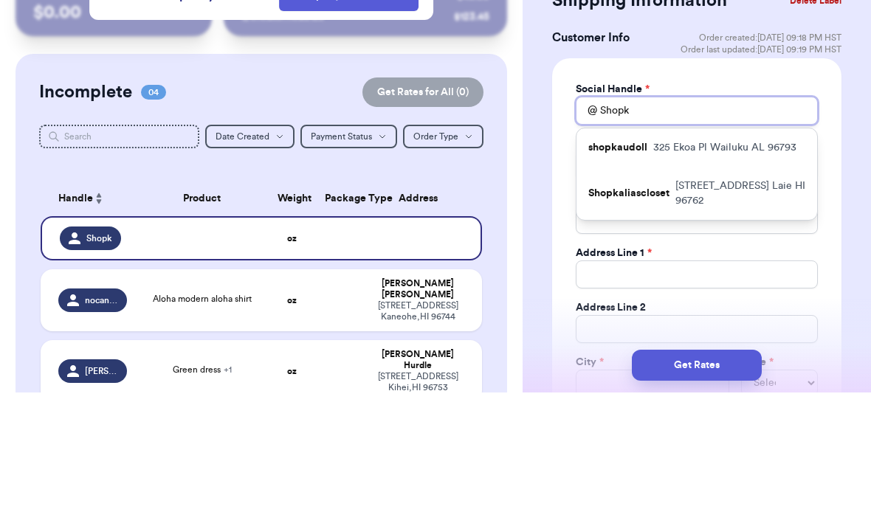
type input "Shopk"
click at [685, 274] on p "[STREET_ADDRESS]" at bounding box center [724, 281] width 143 height 15
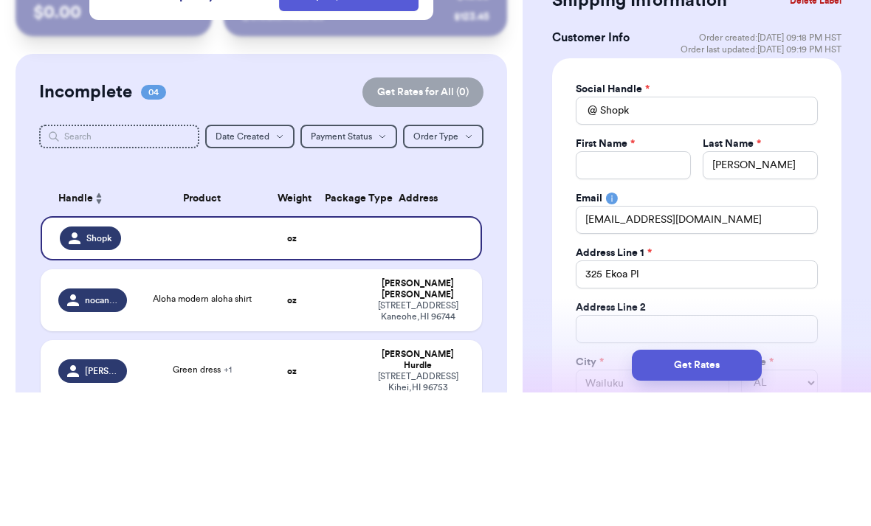
type input "shopkaudoll"
type input "Kaui"
type input "[PERSON_NAME]"
type input "[EMAIL_ADDRESS][DOMAIN_NAME]"
type input "325 Ekoa Pl"
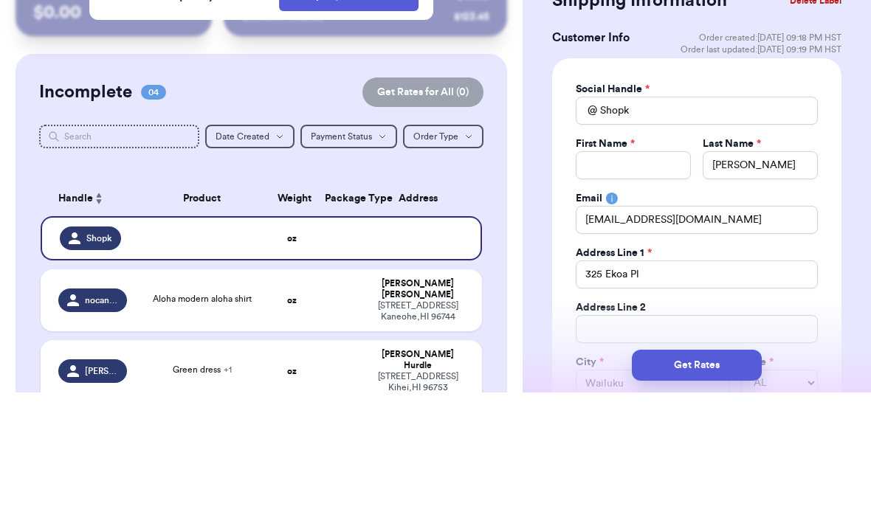
type input "Wailuku"
select select "AL"
type input "96793"
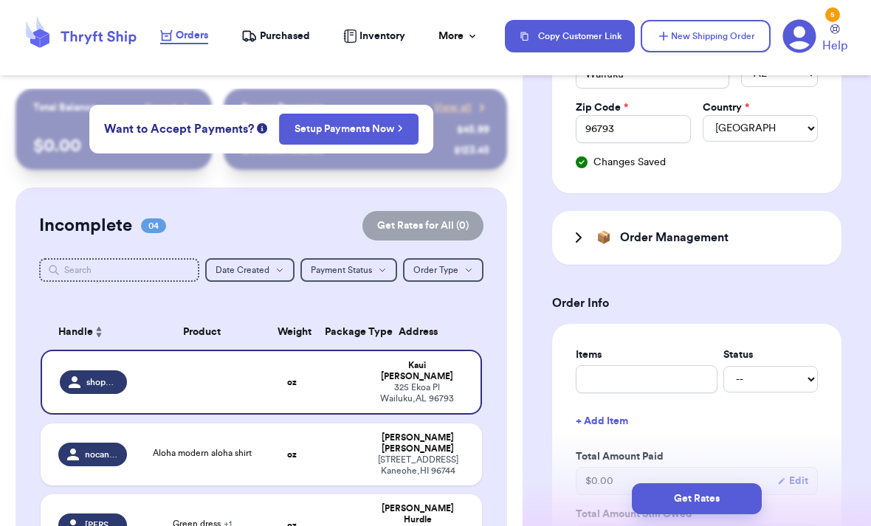
scroll to position [489, 0]
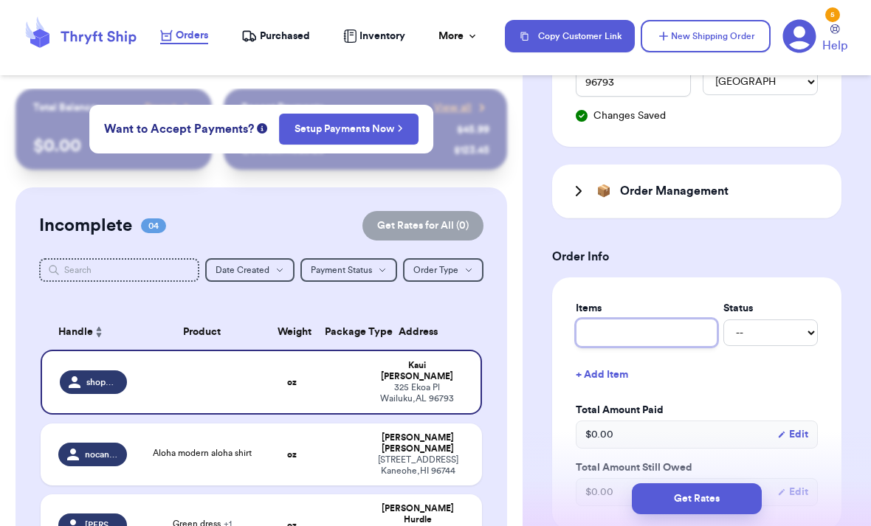
click at [640, 337] on input "text" at bounding box center [647, 333] width 142 height 28
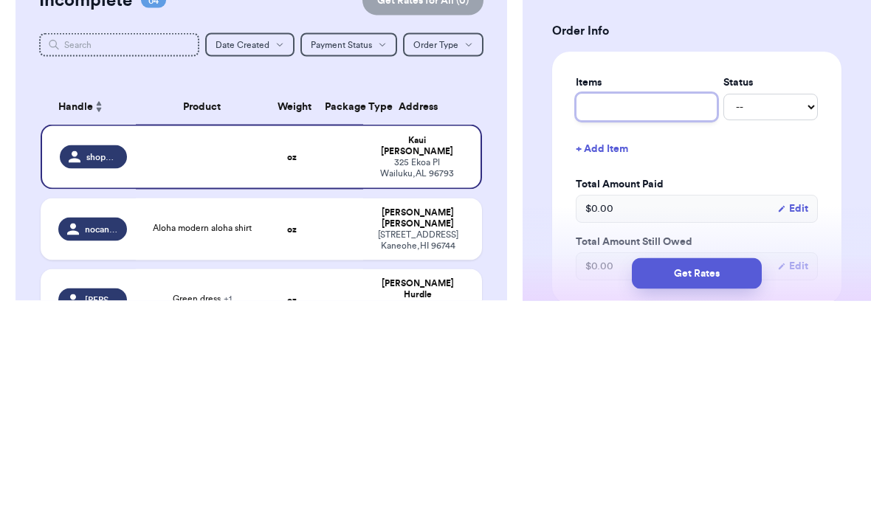
type input "B"
type input "Be"
type input "Ben"
type input "[PERSON_NAME]"
type input "Benoa"
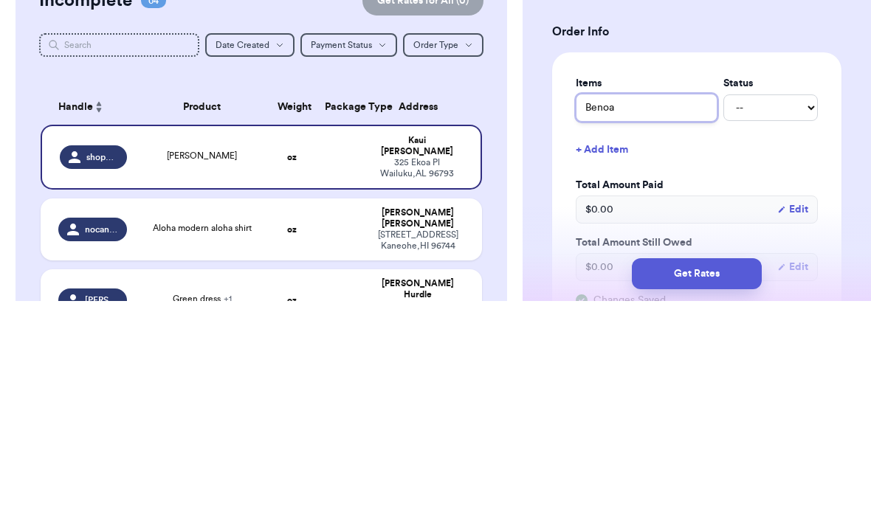
type input "Benoa"
type input "Benoa h"
type input "Benoa ha"
type input "Benoa hat"
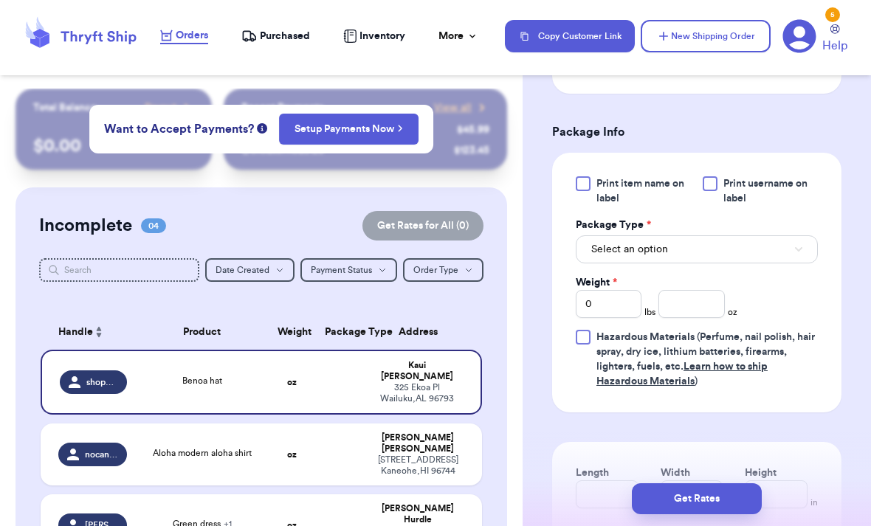
scroll to position [958, 0]
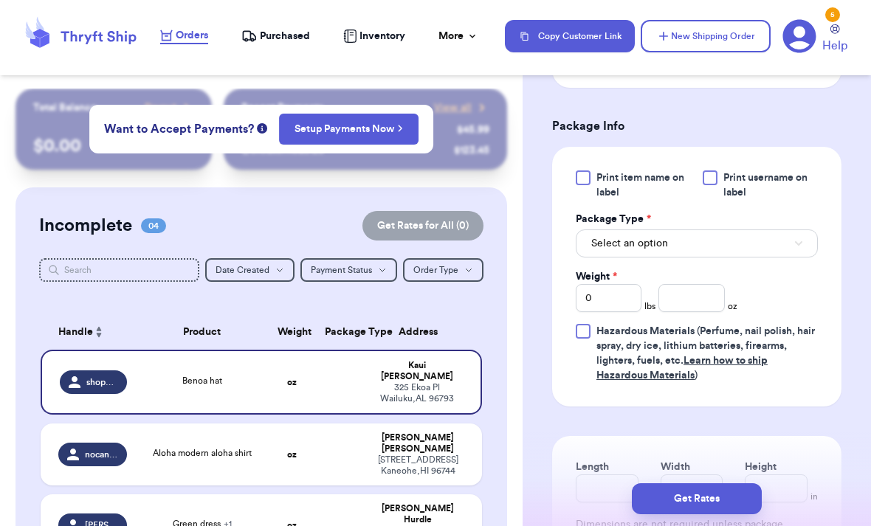
type input "Benoa hat"
click at [720, 256] on button "Select an option" at bounding box center [697, 244] width 242 height 28
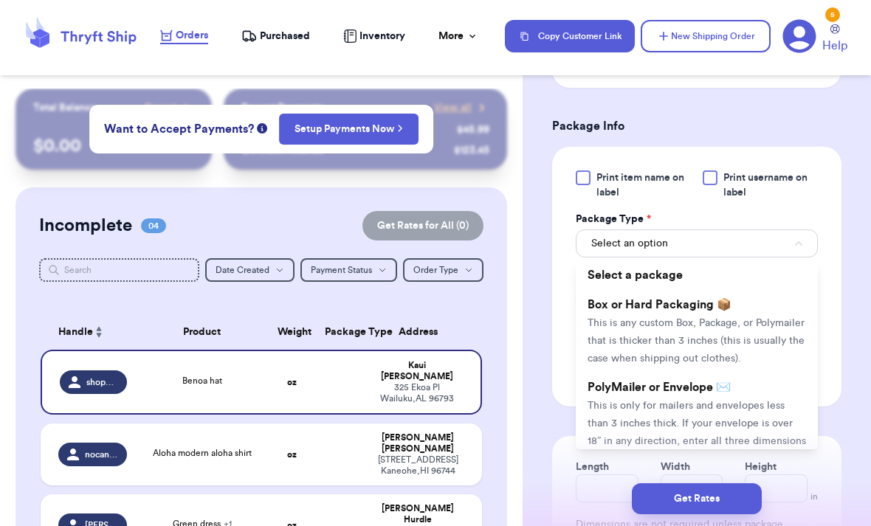
click at [689, 398] on li "PolyMailer or Envelope ✉️ This is only for mailers and envelopes less than 3 in…" at bounding box center [697, 423] width 242 height 100
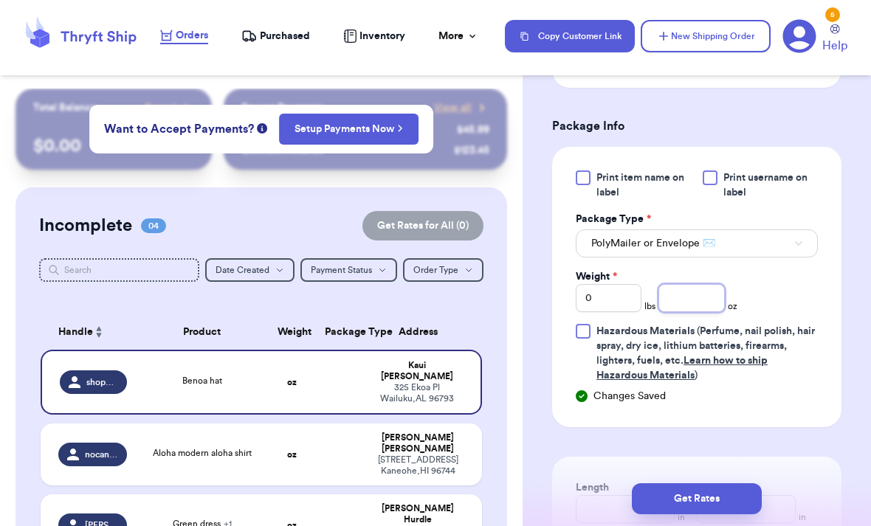
click at [683, 306] on input "number" at bounding box center [692, 298] width 66 height 28
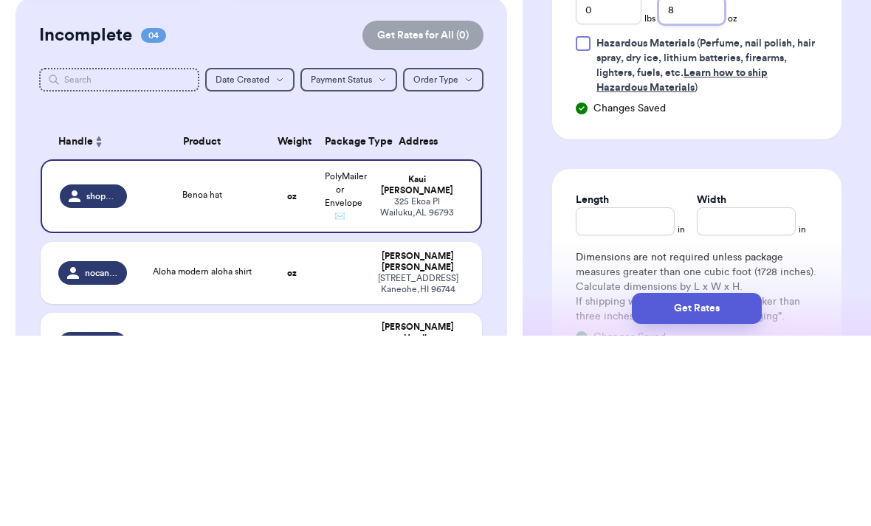
scroll to position [1104, 0]
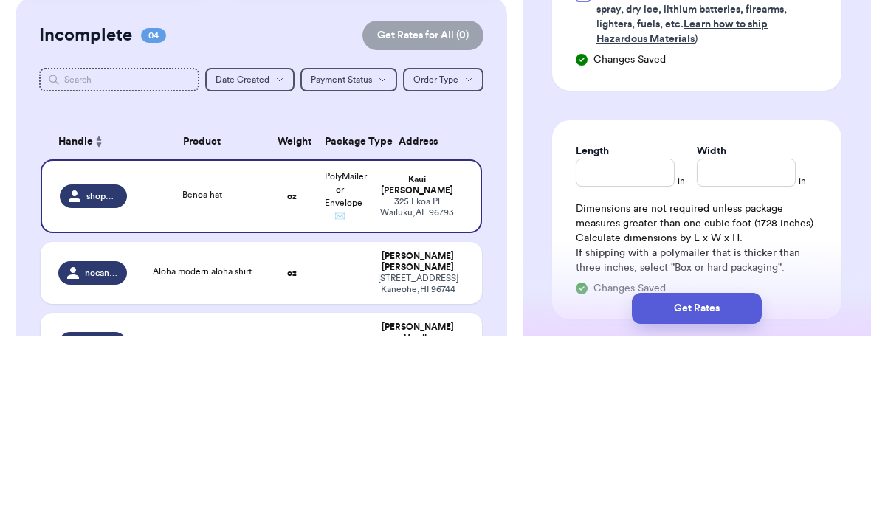
type input "8"
click at [629, 349] on input "Length" at bounding box center [625, 363] width 99 height 28
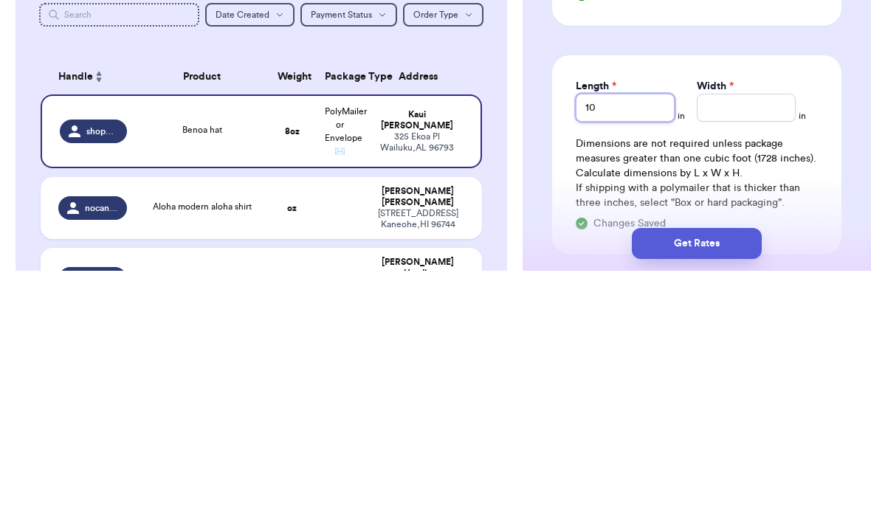
type input "10"
click at [751, 349] on input "Width *" at bounding box center [746, 363] width 99 height 28
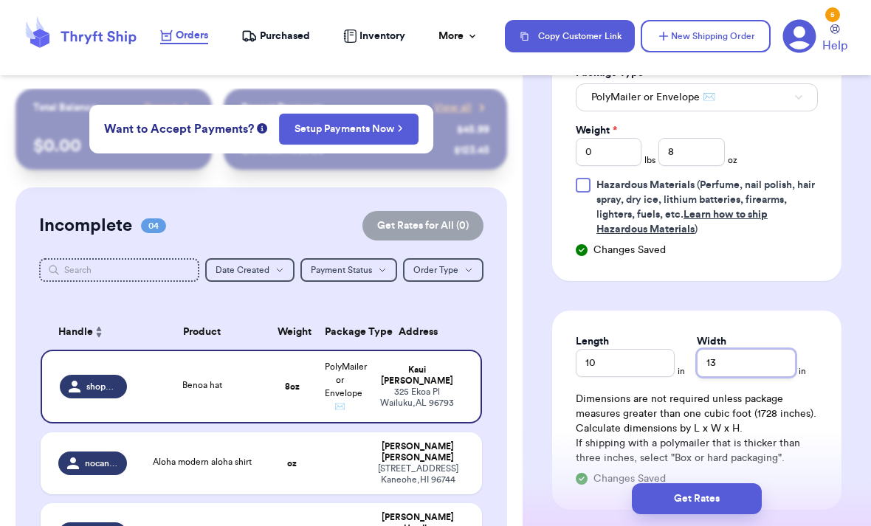
type input "13"
click at [705, 485] on button "Get Rates" at bounding box center [697, 499] width 130 height 31
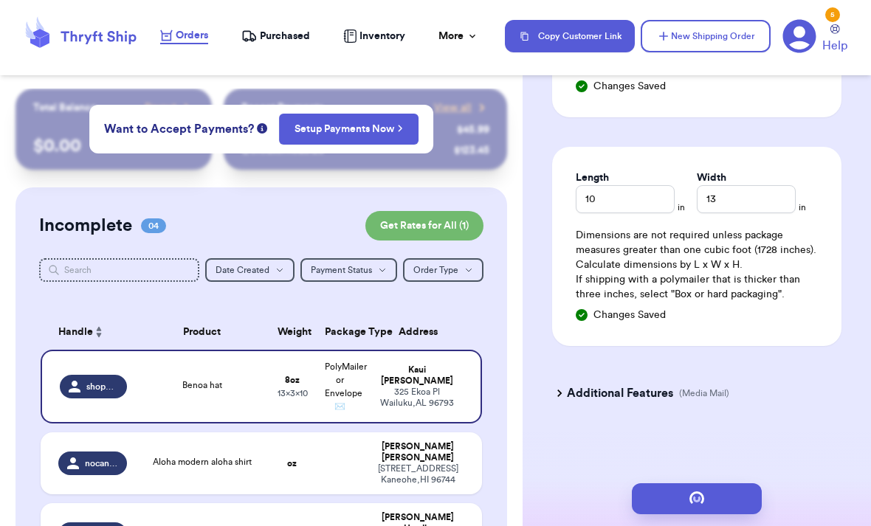
scroll to position [0, 0]
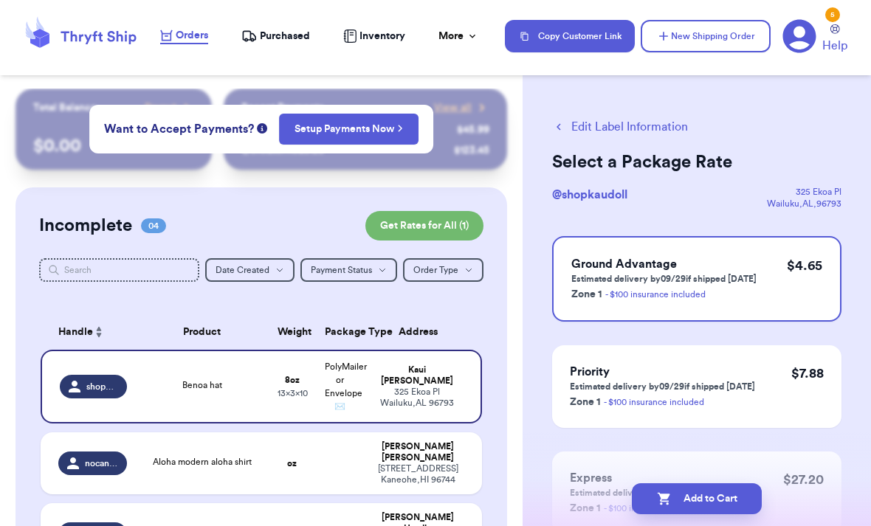
click at [689, 484] on button "Add to Cart" at bounding box center [697, 499] width 130 height 31
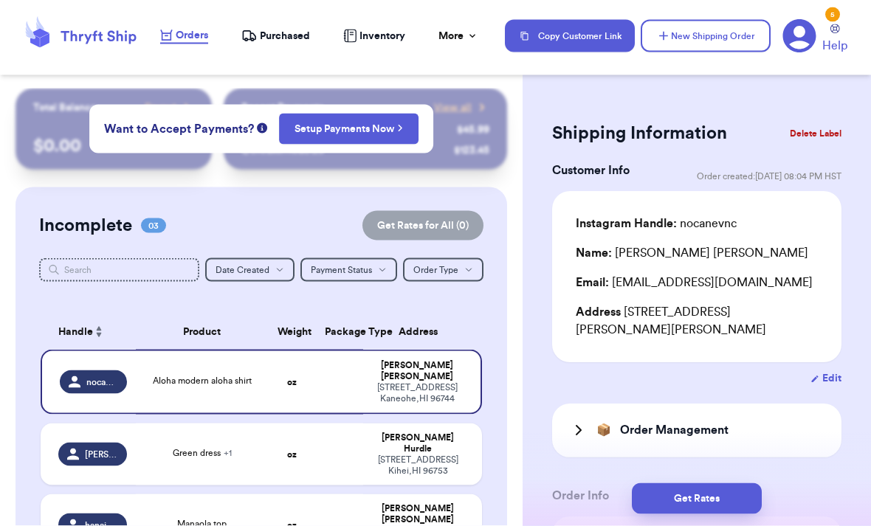
scroll to position [4, 0]
click at [718, 38] on button "New Shipping Order" at bounding box center [706, 36] width 130 height 32
click at [725, 35] on button "New Shipping Order" at bounding box center [706, 36] width 130 height 32
click at [689, 29] on button "New Shipping Order" at bounding box center [706, 36] width 130 height 32
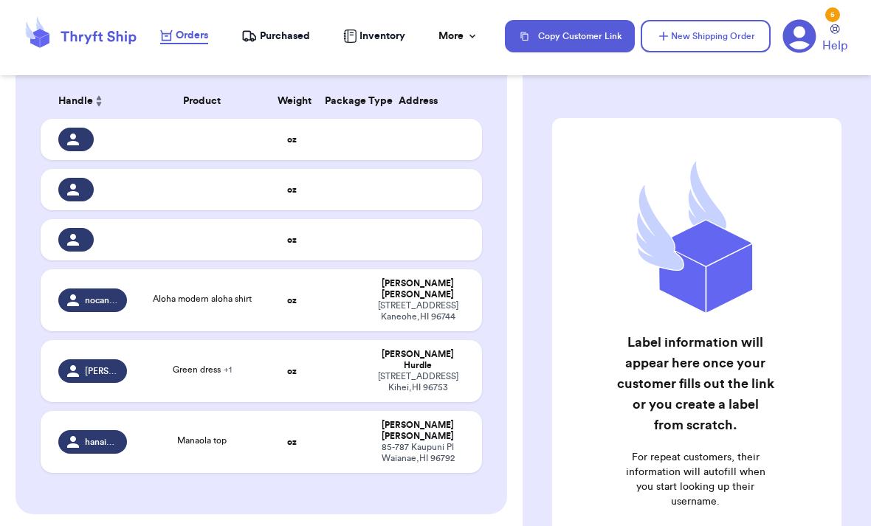
scroll to position [302, 0]
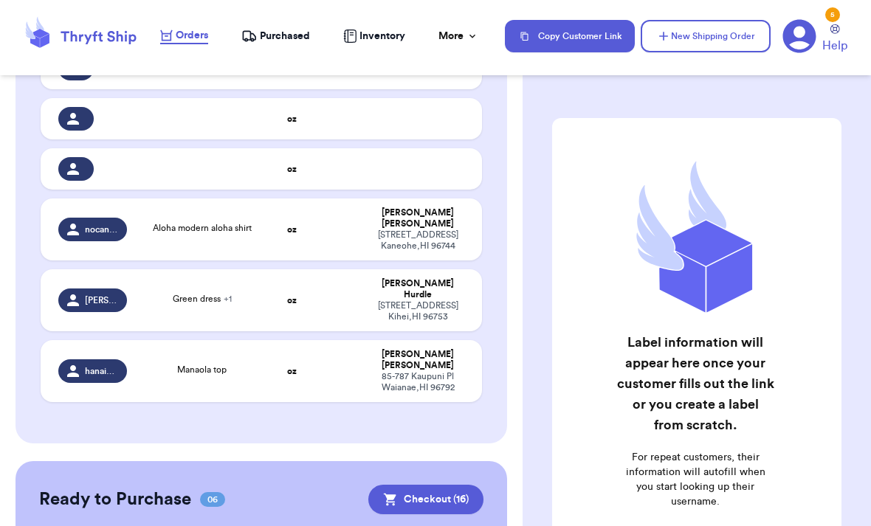
click at [396, 178] on td at bounding box center [422, 168] width 119 height 41
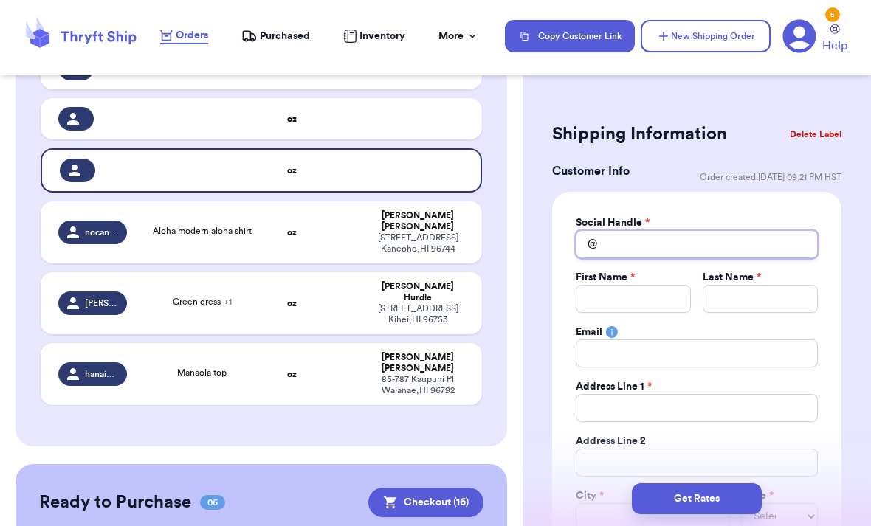
click at [622, 248] on input "Total Amount Paid" at bounding box center [697, 244] width 242 height 28
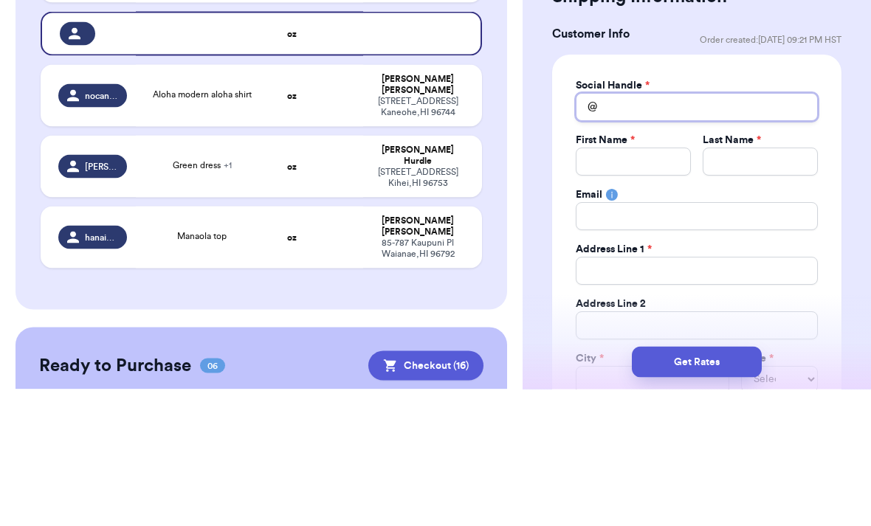
type input "M"
type input "Ma"
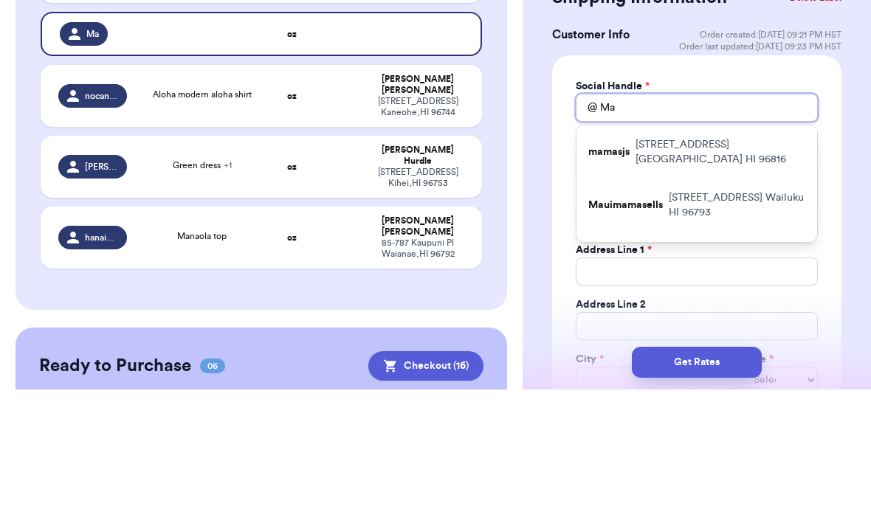
type input "Mal"
type input "Mali"
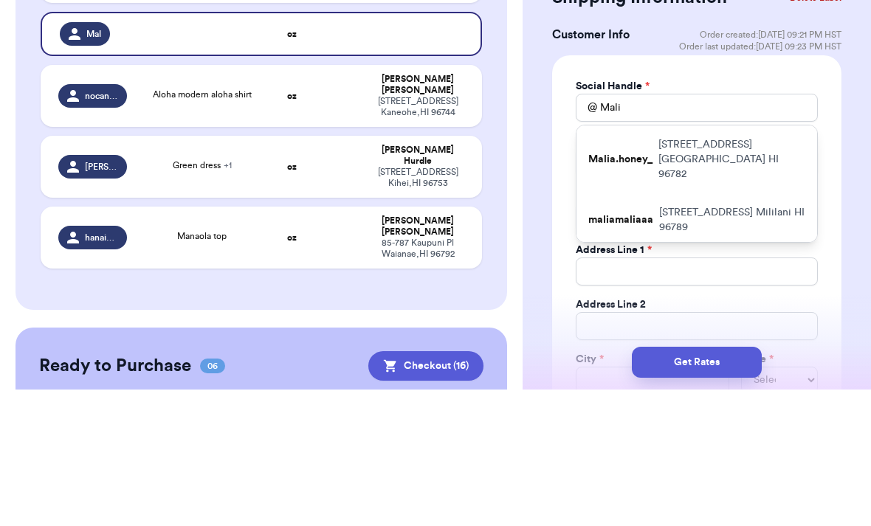
click at [710, 342] on p "95-919 WIKAO ST Mililani HI 96789" at bounding box center [732, 357] width 146 height 30
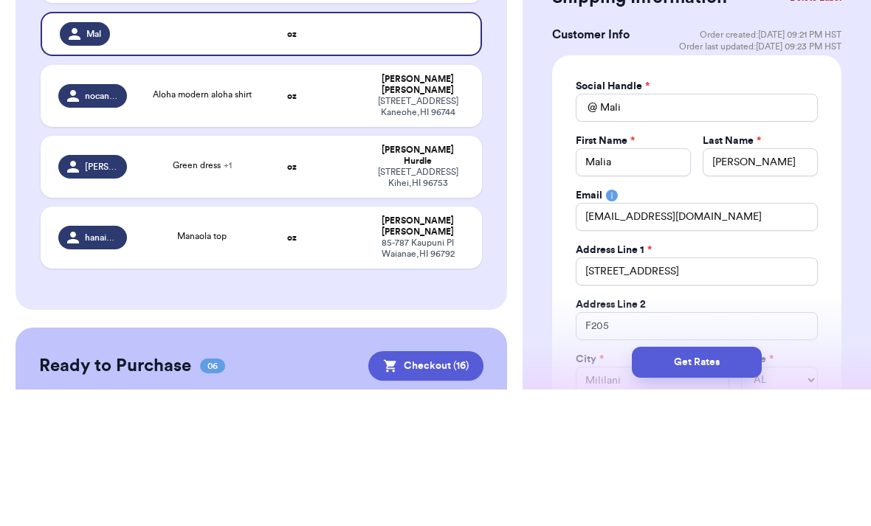
type input "maliamaliaaa"
type input "Malia"
type input "Cabral"
type input "cmaliacabral@yahoo.com"
type input "95-919 WIKAO ST"
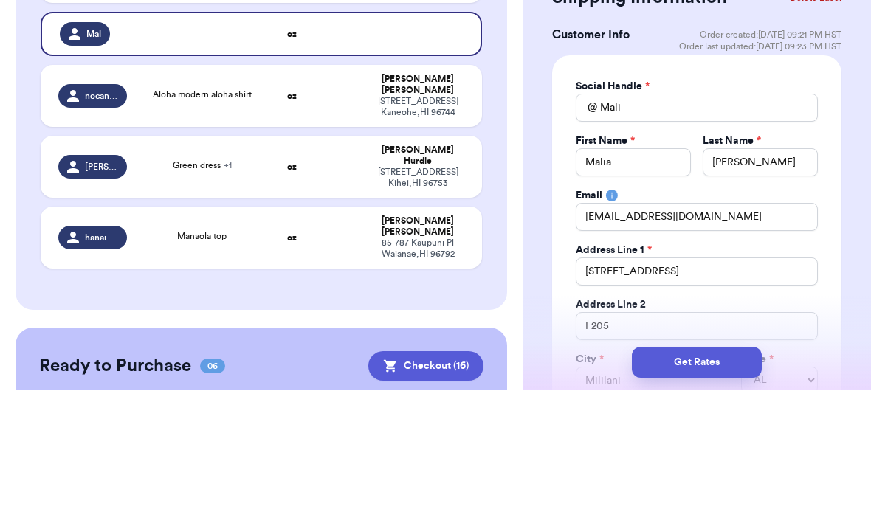
type input "F205"
type input "Mililani"
select select "HI"
type input "96789"
